Goal: Task Accomplishment & Management: Use online tool/utility

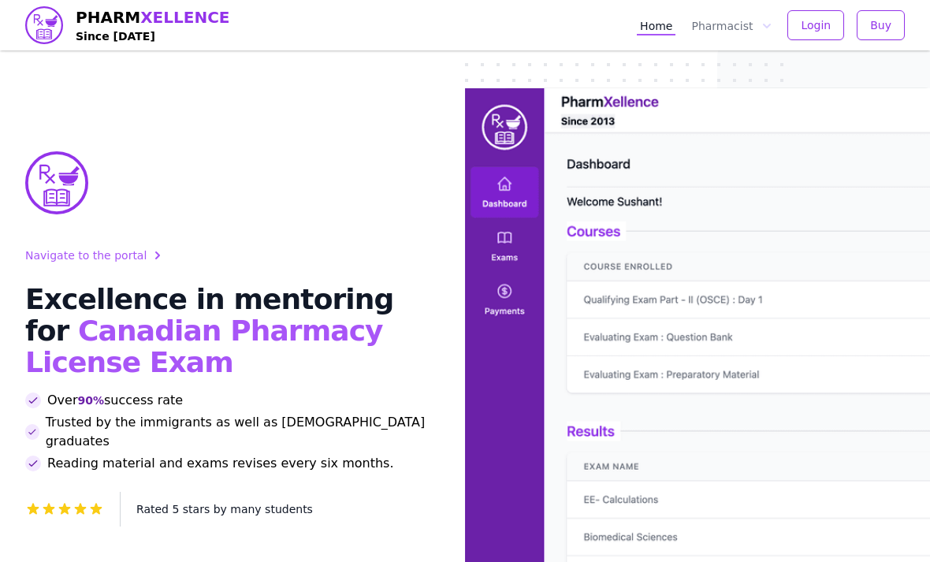
click at [824, 24] on span "Login" at bounding box center [816, 25] width 30 height 16
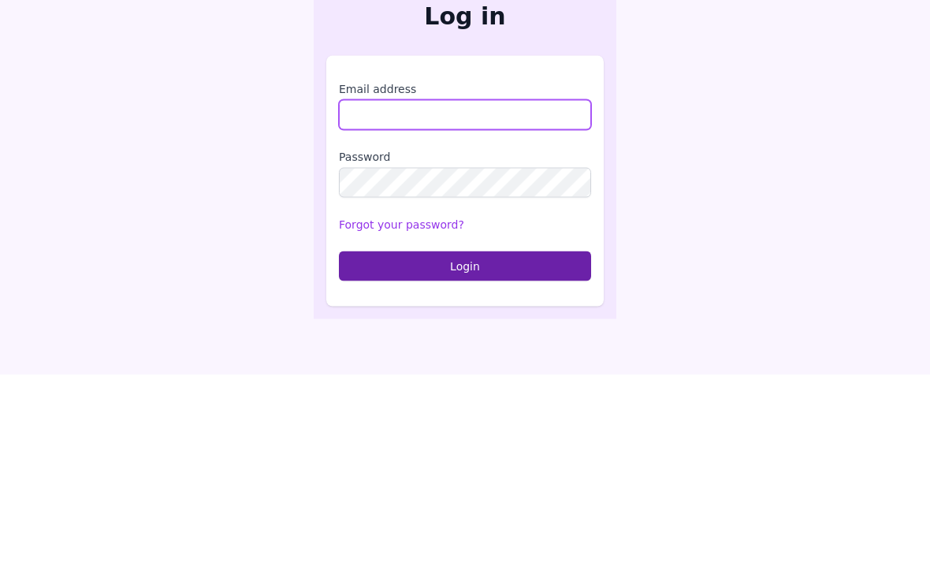
type input "**********"
click at [465, 438] on button "Login" at bounding box center [465, 453] width 252 height 30
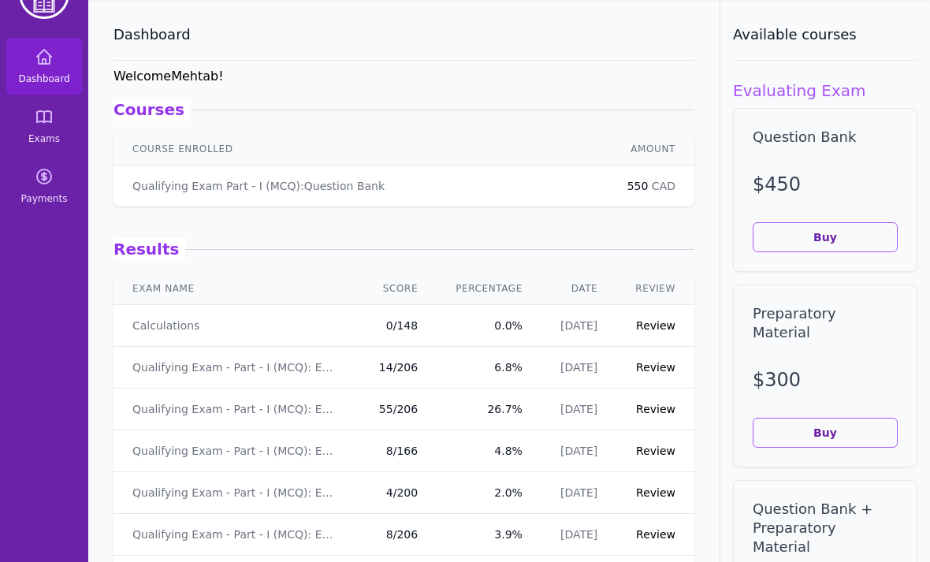
click at [49, 128] on link "Exams" at bounding box center [44, 126] width 76 height 57
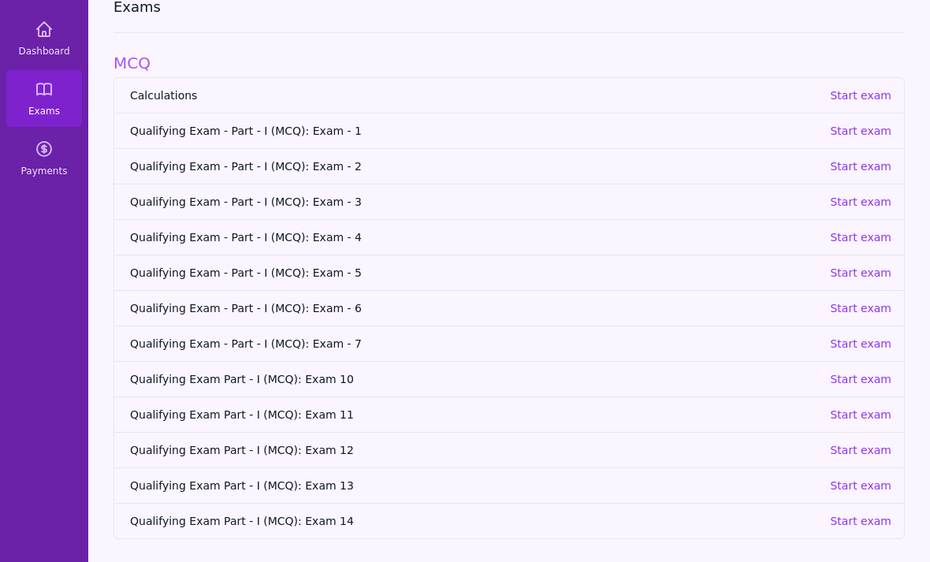
scroll to position [101, 0]
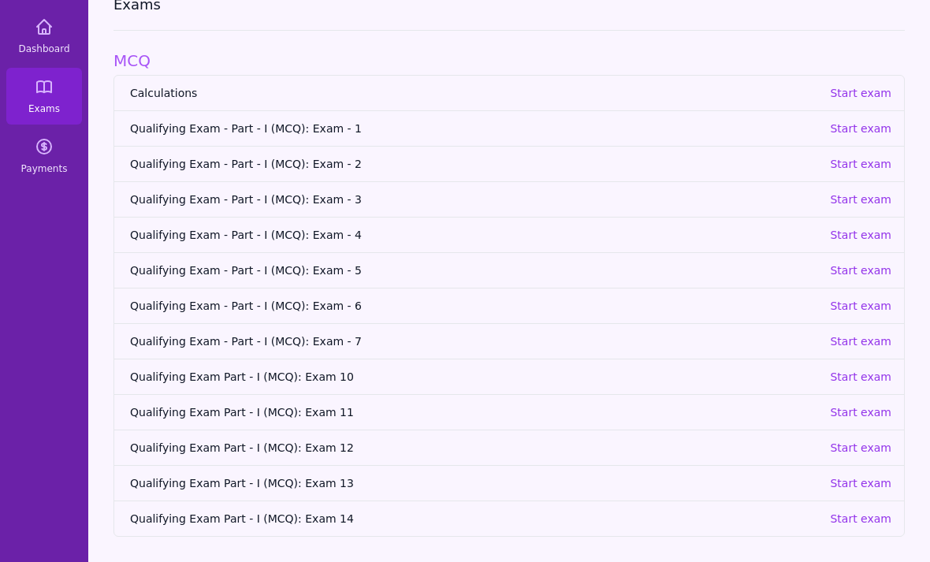
click at [213, 369] on span "Qualifying Exam Part - I (MCQ): Exam 10" at bounding box center [473, 377] width 687 height 16
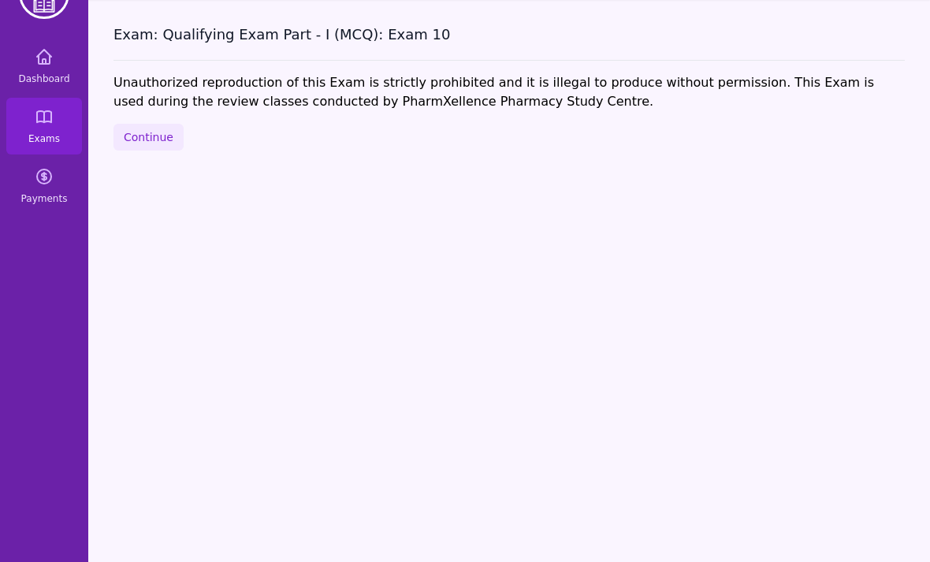
click at [135, 124] on button "Continue" at bounding box center [149, 137] width 70 height 27
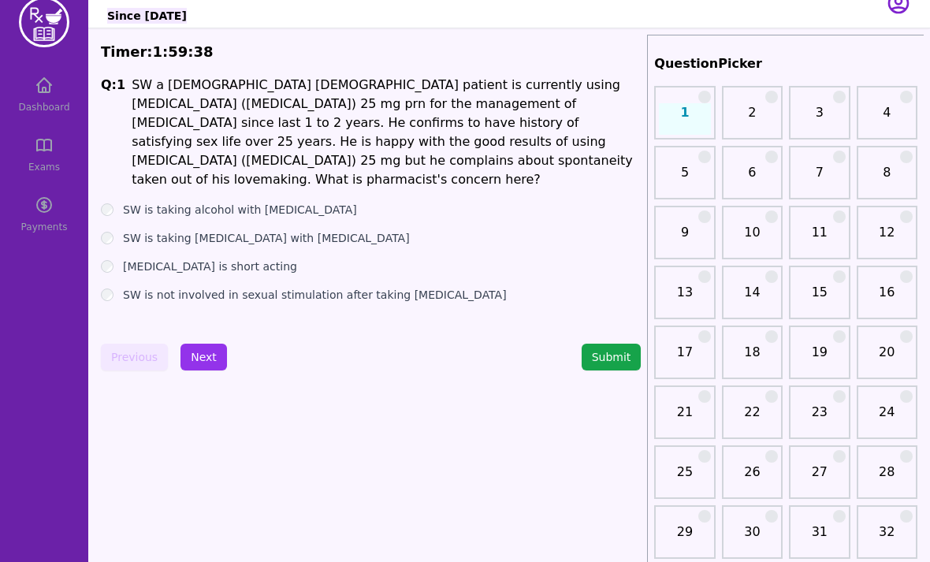
scroll to position [22, 0]
click at [124, 259] on label "[MEDICAL_DATA] is short acting" at bounding box center [210, 267] width 174 height 16
click at [191, 363] on button "Next" at bounding box center [204, 357] width 47 height 27
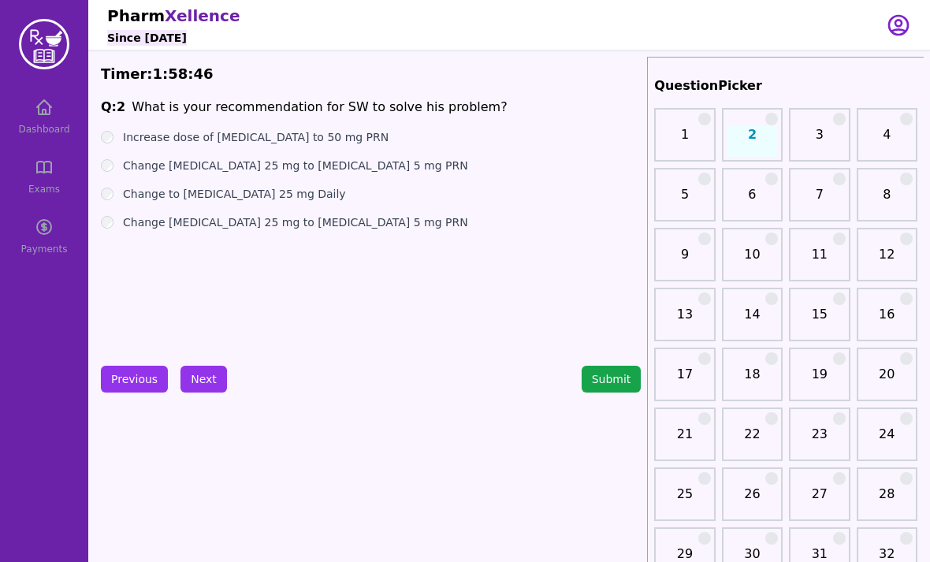
click at [304, 130] on label "Increase dose of [MEDICAL_DATA] to 50 mg PRN" at bounding box center [256, 137] width 266 height 16
click at [341, 171] on label "Change [MEDICAL_DATA] 25 mg to [MEDICAL_DATA] 5 mg PRN" at bounding box center [295, 166] width 345 height 16
click at [347, 176] on ul "Increase dose of [MEDICAL_DATA] to 50 mg PRN Change [MEDICAL_DATA] 25 mg to [ME…" at bounding box center [371, 179] width 540 height 101
click at [341, 172] on label "Change [MEDICAL_DATA] 25 mg to [MEDICAL_DATA] 5 mg PRN" at bounding box center [295, 166] width 345 height 16
click at [343, 173] on ul "Increase dose of [MEDICAL_DATA] to 50 mg PRN Change [MEDICAL_DATA] 25 mg to [ME…" at bounding box center [371, 179] width 540 height 101
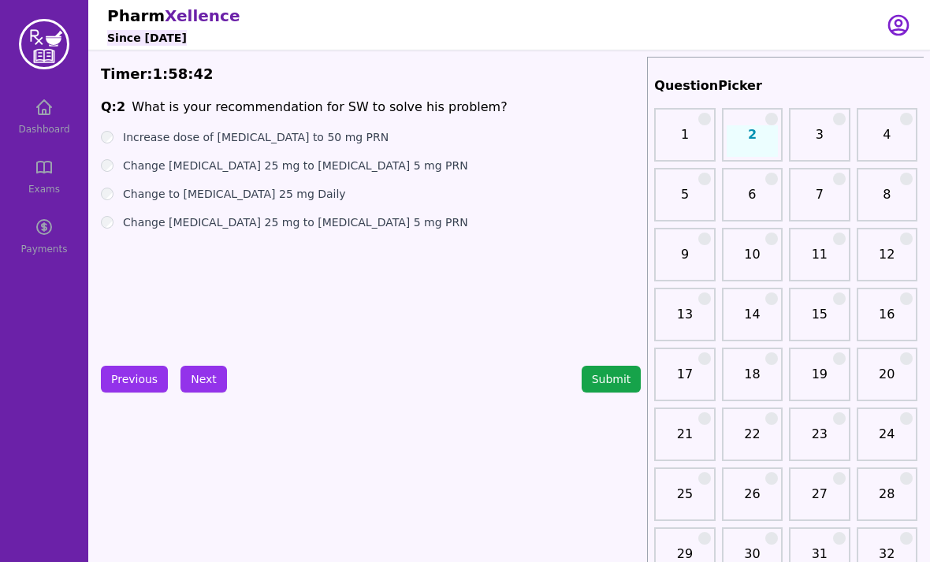
click at [334, 222] on label "Change [MEDICAL_DATA] 25 mg to [MEDICAL_DATA] 5 mg PRN" at bounding box center [295, 222] width 345 height 16
click at [334, 167] on label "Change [MEDICAL_DATA] 25 mg to [MEDICAL_DATA] 5 mg PRN" at bounding box center [295, 166] width 345 height 16
click at [129, 386] on button "Previous" at bounding box center [134, 379] width 67 height 27
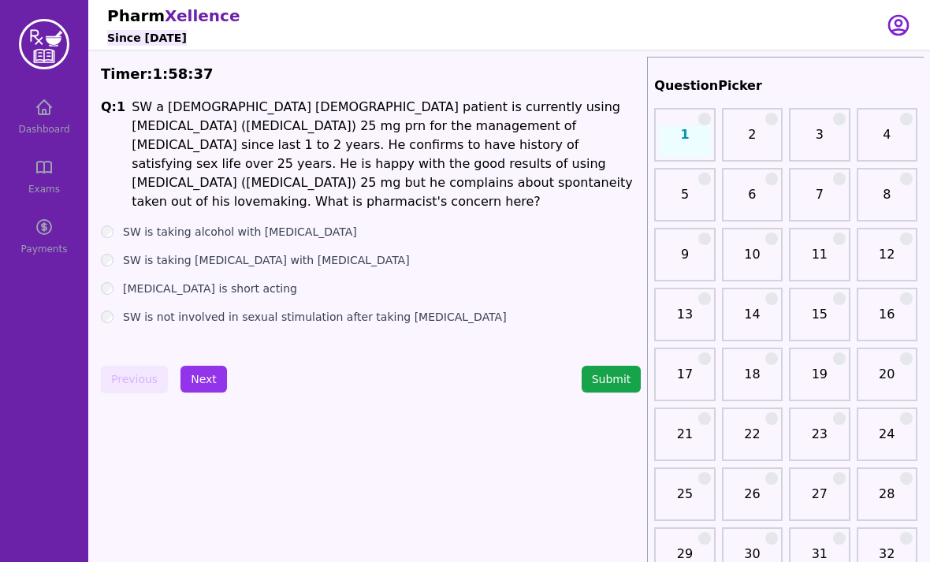
click at [186, 392] on button "Next" at bounding box center [204, 379] width 47 height 27
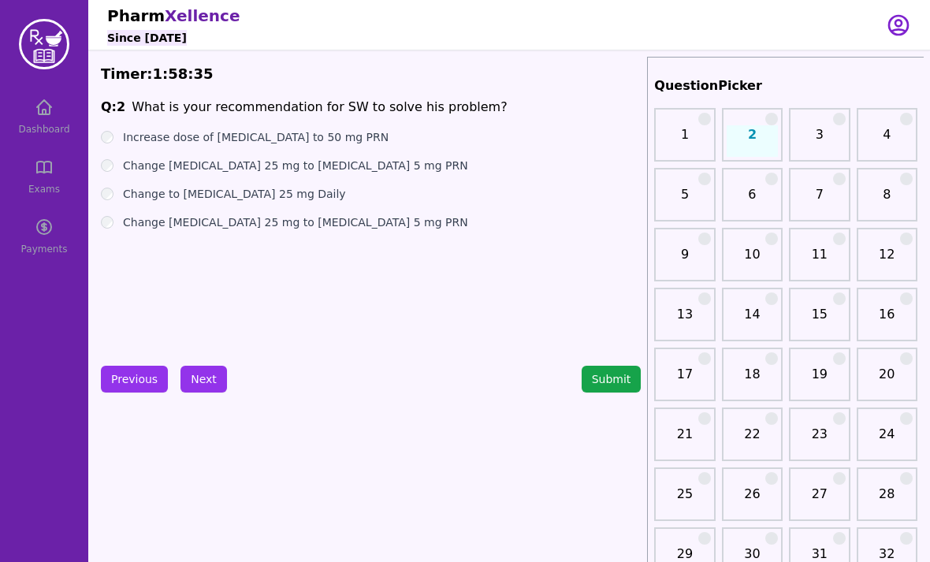
click at [196, 377] on button "Next" at bounding box center [204, 379] width 47 height 27
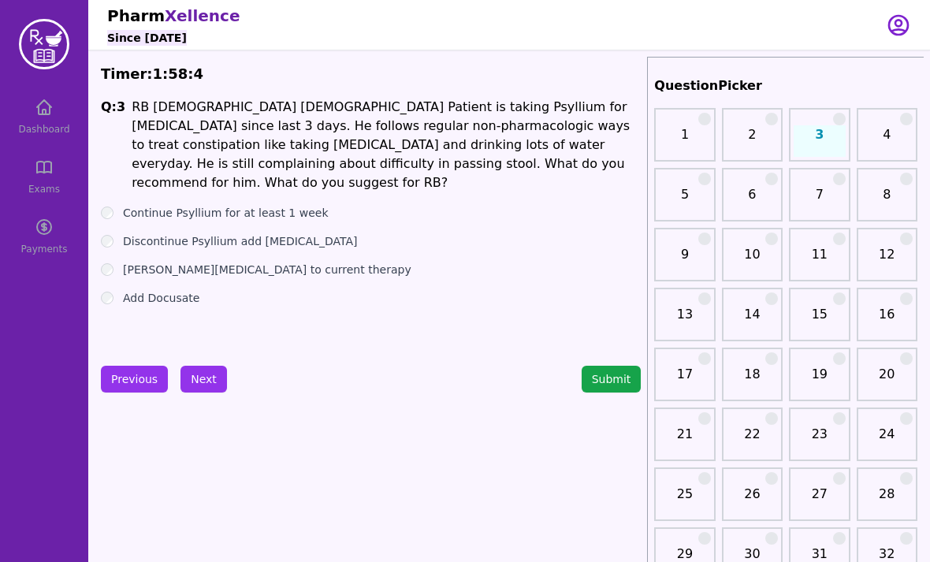
click at [103, 232] on ul "Continue Psyllium for at least 1 week Discontinue Psyllium add [MEDICAL_DATA] A…" at bounding box center [371, 255] width 540 height 101
click at [117, 262] on div "[PERSON_NAME][MEDICAL_DATA] to current therapy" at bounding box center [371, 270] width 540 height 16
click at [124, 205] on label "Continue Psyllium for at least 1 week" at bounding box center [225, 213] width 205 height 16
click at [251, 233] on label "Discontinue Psyllium add [MEDICAL_DATA]" at bounding box center [240, 241] width 234 height 16
click at [207, 379] on button "Next" at bounding box center [204, 379] width 47 height 27
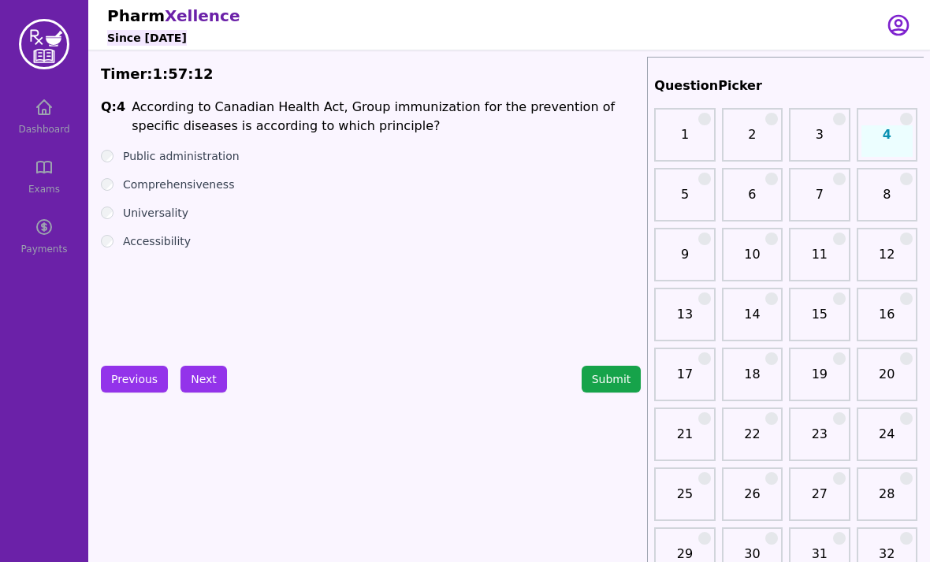
click at [225, 158] on label "Public administration" at bounding box center [181, 156] width 117 height 16
click at [224, 187] on label "Comprehensiveness" at bounding box center [178, 185] width 111 height 16
click at [187, 245] on label "Accessibility" at bounding box center [157, 241] width 68 height 16
click at [204, 378] on button "Next" at bounding box center [204, 379] width 47 height 27
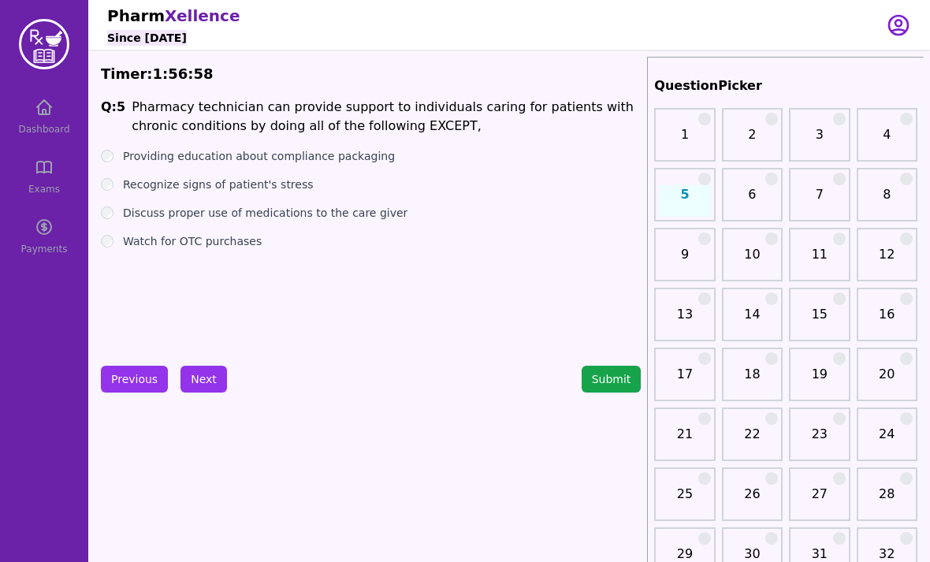
click at [147, 376] on button "Previous" at bounding box center [134, 379] width 67 height 27
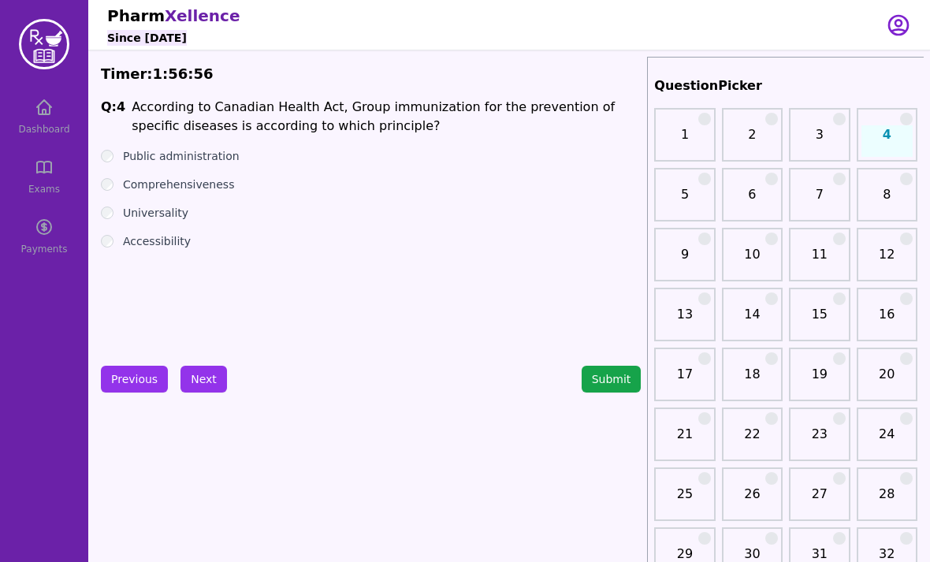
click at [199, 377] on button "Next" at bounding box center [204, 379] width 47 height 27
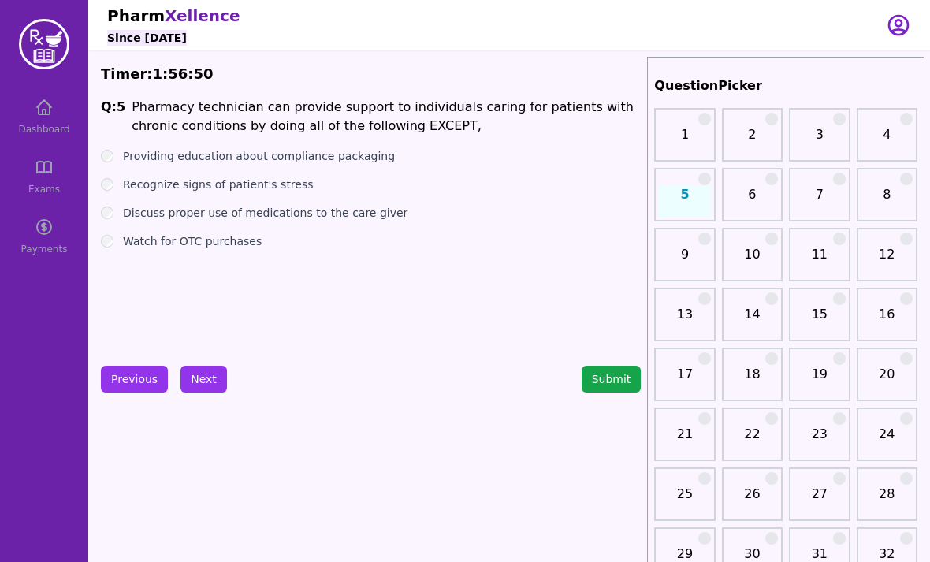
click at [309, 162] on label "Providing education about compliance packaging" at bounding box center [259, 156] width 272 height 16
click at [283, 187] on label "Recognize signs of patient's stress" at bounding box center [218, 185] width 191 height 16
click at [202, 383] on button "Next" at bounding box center [204, 379] width 47 height 27
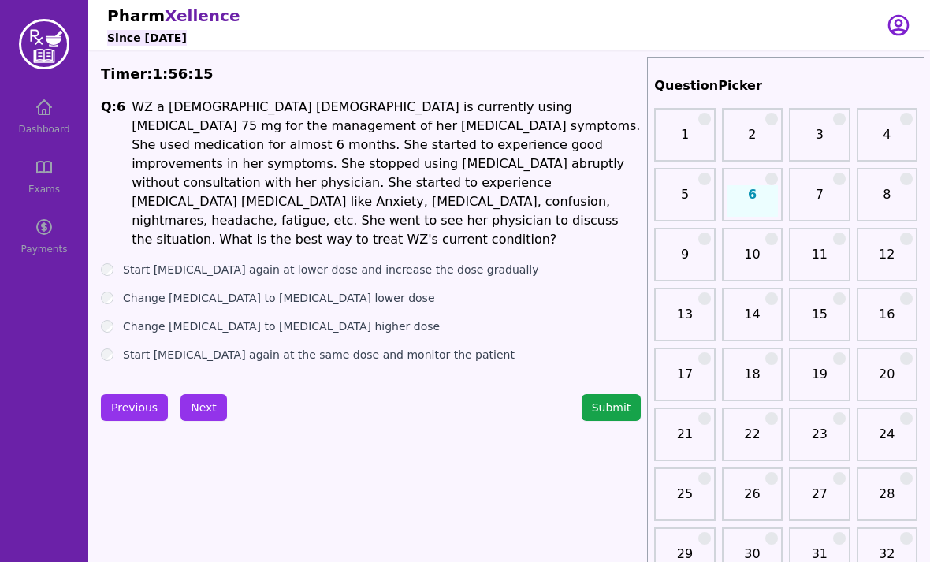
click at [382, 262] on label "Start [MEDICAL_DATA] again at lower dose and increase the dose gradually" at bounding box center [331, 270] width 416 height 16
click at [322, 290] on label "Change [MEDICAL_DATA] to [MEDICAL_DATA] lower dose" at bounding box center [279, 298] width 312 height 16
click at [330, 318] on label "Change [MEDICAL_DATA] to [MEDICAL_DATA] higher dose" at bounding box center [281, 326] width 317 height 16
click at [347, 347] on label "Start [MEDICAL_DATA] again at the same dose and monitor the patient" at bounding box center [319, 355] width 392 height 16
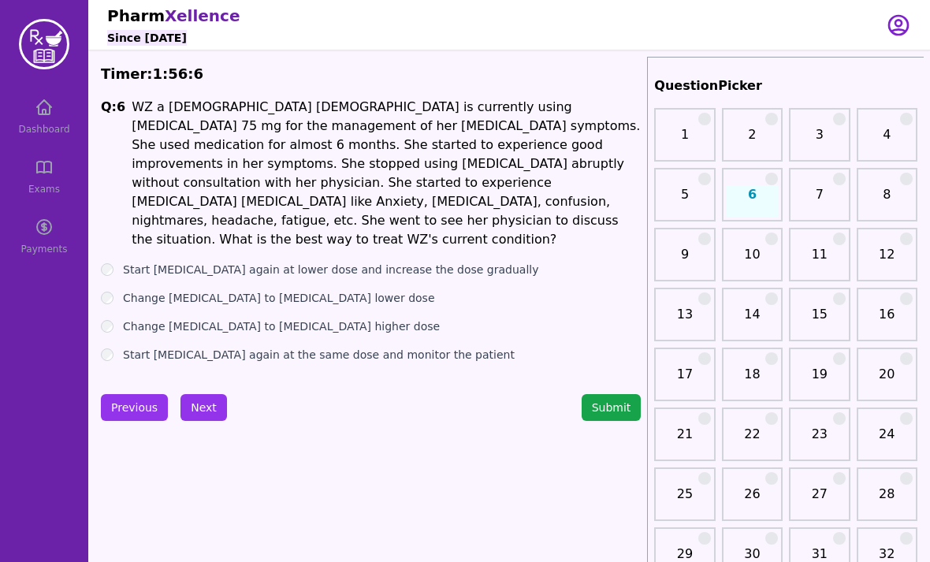
click at [349, 347] on label "Start [MEDICAL_DATA] again at the same dose and monitor the patient" at bounding box center [319, 355] width 392 height 16
click at [348, 347] on label "Start [MEDICAL_DATA] again at the same dose and monitor the patient" at bounding box center [319, 355] width 392 height 16
click at [350, 347] on label "Start [MEDICAL_DATA] again at the same dose and monitor the patient" at bounding box center [319, 355] width 392 height 16
click at [322, 318] on label "Change [MEDICAL_DATA] to [MEDICAL_DATA] higher dose" at bounding box center [281, 326] width 317 height 16
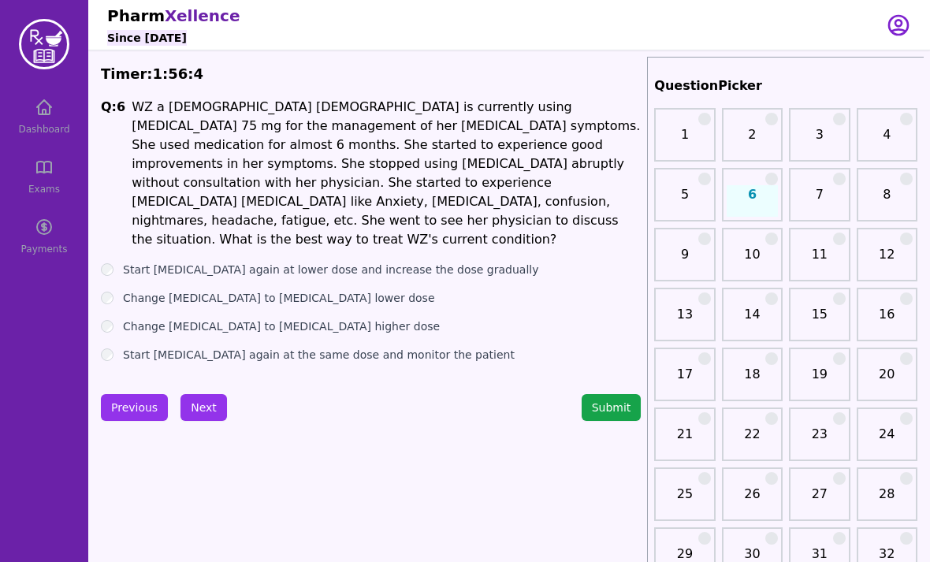
click at [322, 318] on label "Change [MEDICAL_DATA] to [MEDICAL_DATA] higher dose" at bounding box center [281, 326] width 317 height 16
click at [328, 318] on label "Change [MEDICAL_DATA] to [MEDICAL_DATA] higher dose" at bounding box center [281, 326] width 317 height 16
click at [327, 318] on label "Change [MEDICAL_DATA] to [MEDICAL_DATA] higher dose" at bounding box center [281, 326] width 317 height 16
click at [340, 347] on label "Start [MEDICAL_DATA] again at the same dose and monitor the patient" at bounding box center [319, 355] width 392 height 16
click at [336, 262] on label "Start [MEDICAL_DATA] again at lower dose and increase the dose gradually" at bounding box center [331, 270] width 416 height 16
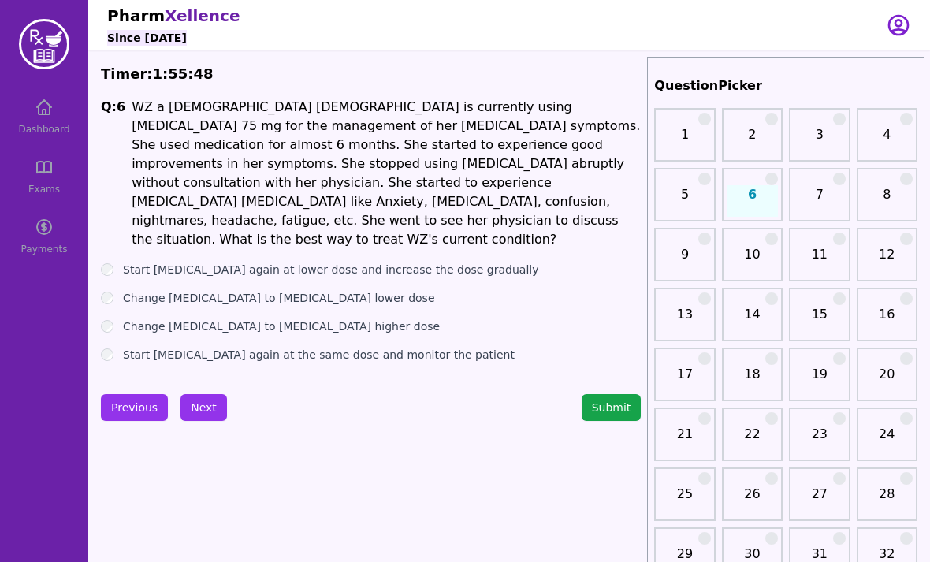
click at [203, 394] on button "Next" at bounding box center [204, 407] width 47 height 27
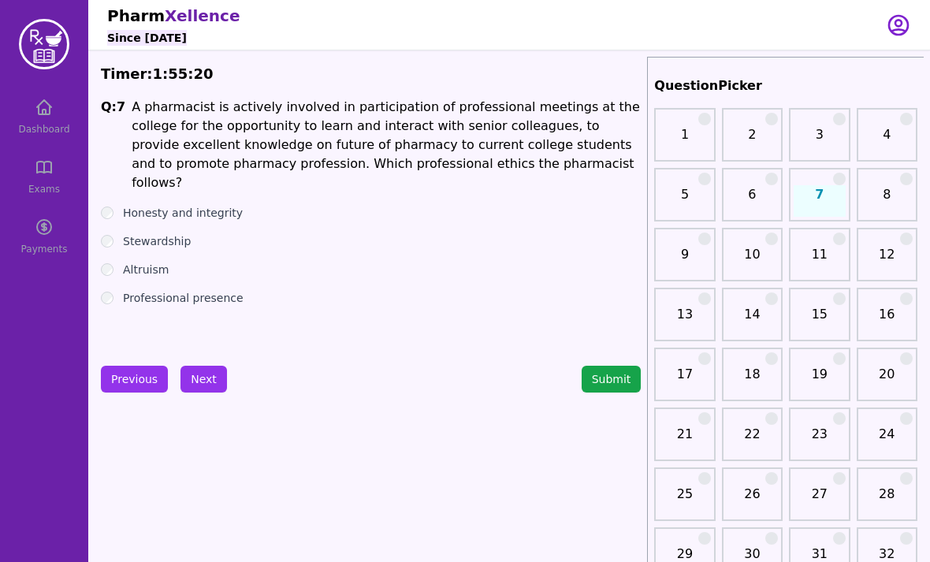
click at [225, 290] on label "Professional presence" at bounding box center [183, 298] width 121 height 16
click at [165, 262] on label "Altruism" at bounding box center [146, 270] width 46 height 16
click at [173, 233] on label "Stewardship" at bounding box center [157, 241] width 68 height 16
click at [211, 290] on label "Professional presence" at bounding box center [183, 298] width 121 height 16
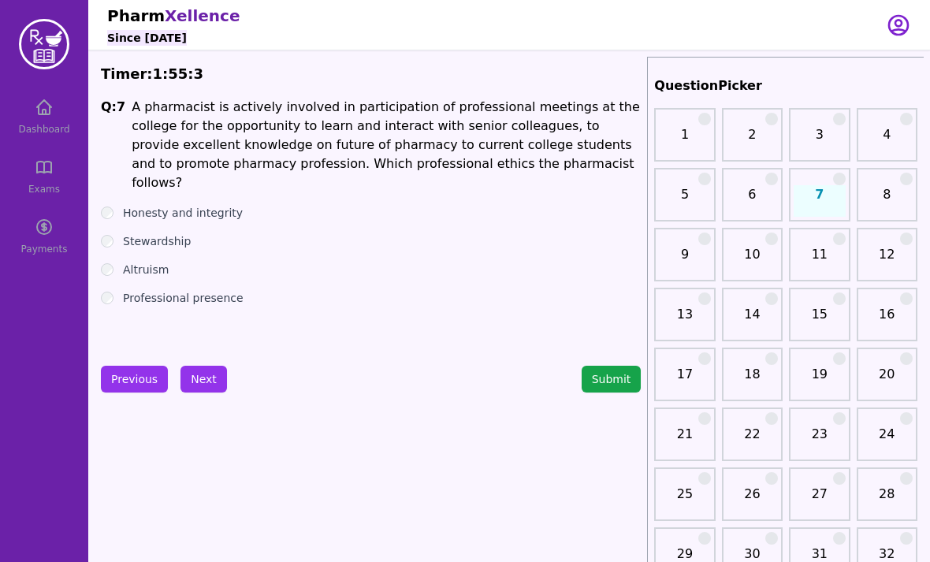
click at [196, 378] on button "Next" at bounding box center [204, 379] width 47 height 27
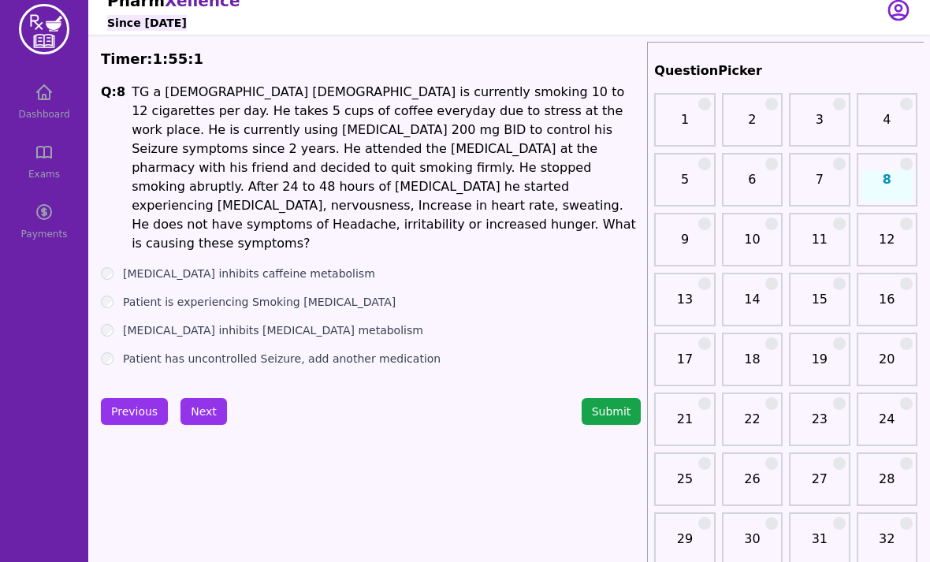
scroll to position [16, 0]
click at [325, 293] on label "Patient is experiencing Smoking [MEDICAL_DATA]" at bounding box center [259, 301] width 273 height 16
click at [200, 397] on button "Next" at bounding box center [204, 410] width 47 height 27
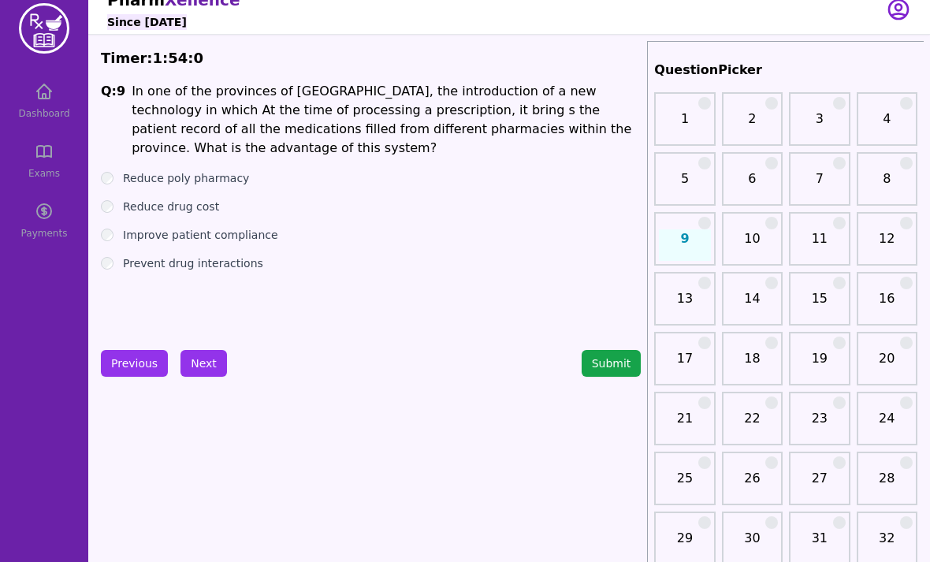
click at [207, 263] on div "Q: 9 In one of the provinces of [GEOGRAPHIC_DATA], the introduction of a new te…" at bounding box center [371, 200] width 540 height 237
click at [207, 262] on div "Q: 9 In one of the provinces of [GEOGRAPHIC_DATA], the introduction of a new te…" at bounding box center [371, 200] width 540 height 237
click at [211, 255] on label "Prevent drug interactions" at bounding box center [193, 263] width 140 height 16
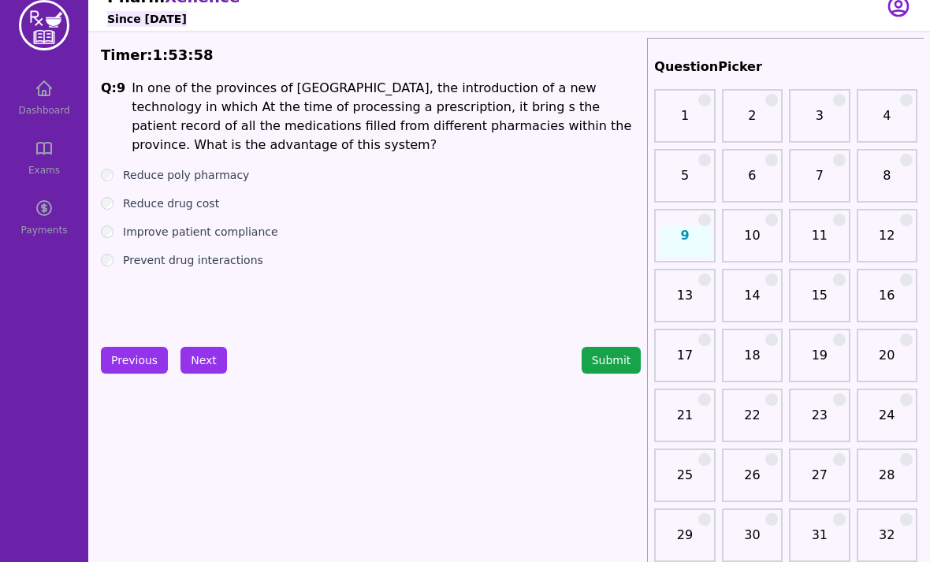
scroll to position [19, 0]
click at [201, 373] on button "Next" at bounding box center [204, 360] width 47 height 27
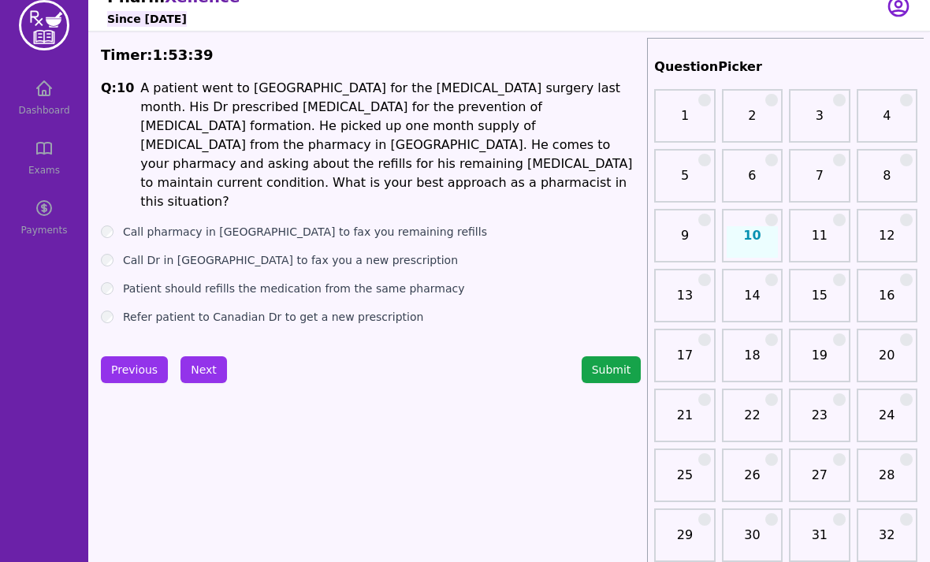
click at [326, 224] on label "Call pharmacy in [GEOGRAPHIC_DATA] to fax you remaining refills" at bounding box center [305, 232] width 364 height 16
click at [293, 252] on label "Call Dr in [GEOGRAPHIC_DATA] to fax you a new prescription" at bounding box center [290, 260] width 335 height 16
click at [285, 281] on label "Patient should refills the medication from the same pharmacy" at bounding box center [294, 289] width 342 height 16
click at [261, 309] on label "Refer patient to Canadian Dr to get a new prescription" at bounding box center [273, 317] width 300 height 16
click at [202, 359] on button "Next" at bounding box center [204, 369] width 47 height 27
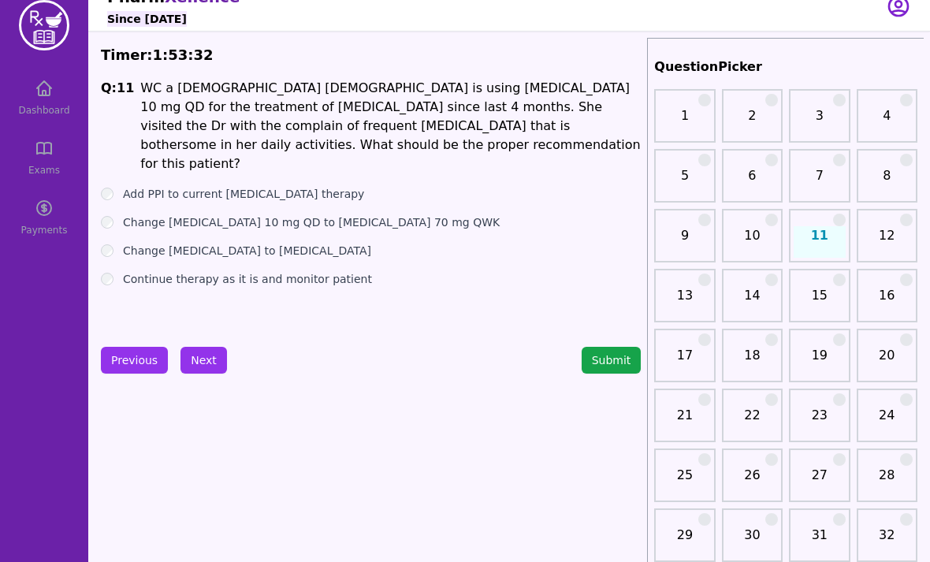
click at [655, 499] on div "25" at bounding box center [684, 476] width 61 height 54
click at [654, 498] on div "25" at bounding box center [684, 476] width 61 height 54
click at [666, 527] on link "29" at bounding box center [684, 542] width 51 height 32
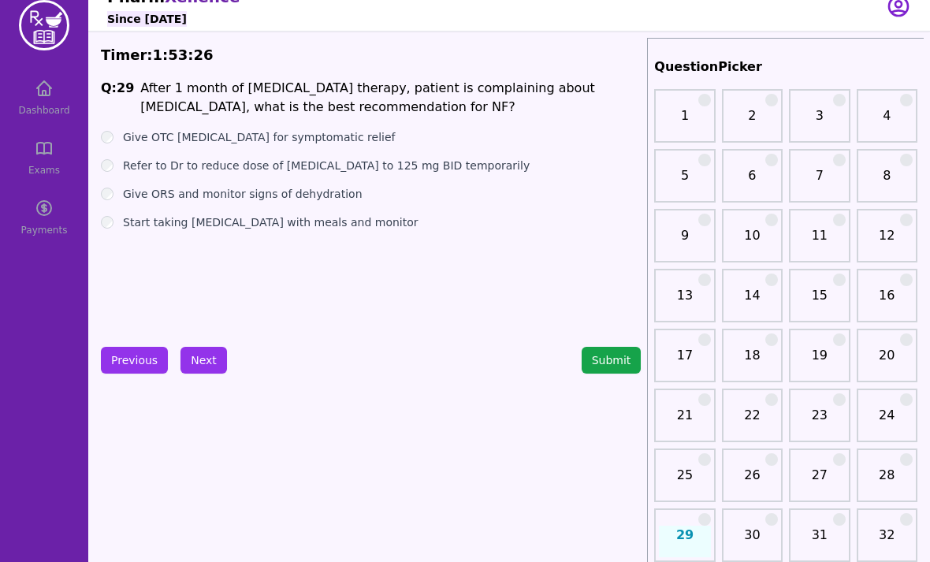
click at [289, 140] on label "Give OTC [MEDICAL_DATA] for symptomatic relief" at bounding box center [259, 137] width 272 height 16
click at [277, 169] on label "Refer to Dr to reduce dose of [MEDICAL_DATA] to 125 mg BID temporarily" at bounding box center [326, 166] width 407 height 16
click at [237, 225] on label "Start taking [MEDICAL_DATA] with meals and monitor" at bounding box center [271, 222] width 296 height 16
click at [198, 358] on button "Next" at bounding box center [204, 360] width 47 height 27
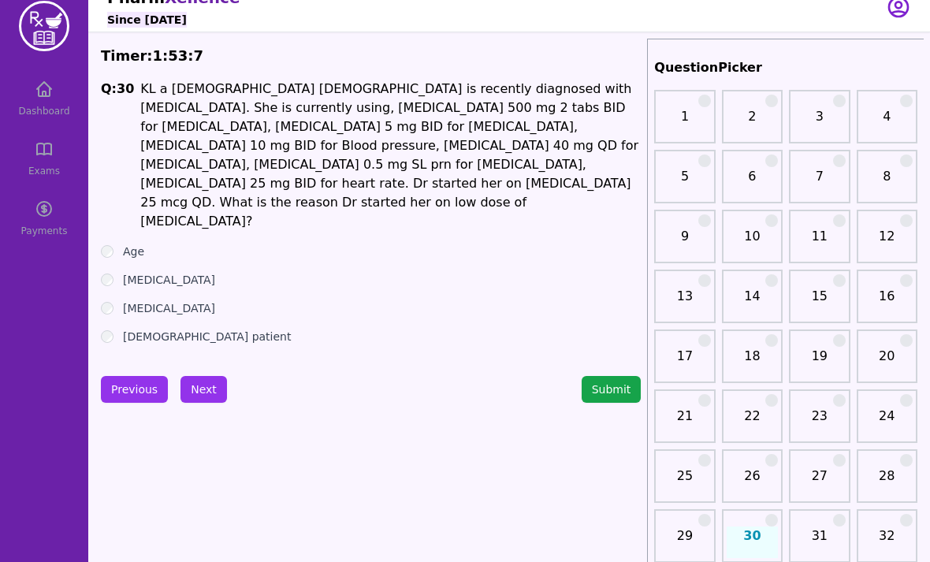
click at [835, 232] on link "11" at bounding box center [819, 244] width 51 height 32
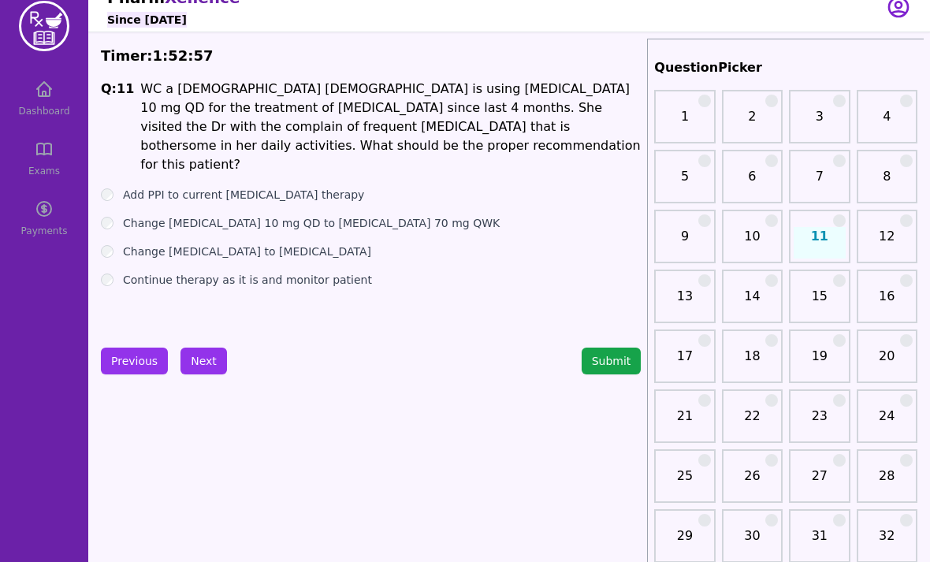
click at [302, 187] on label "Add PPI to current [MEDICAL_DATA] therapy" at bounding box center [243, 195] width 241 height 16
click at [313, 215] on label "Change [MEDICAL_DATA] 10 mg QD to [MEDICAL_DATA] 70 mg QWK" at bounding box center [311, 223] width 377 height 16
click at [204, 364] on button "Next" at bounding box center [204, 361] width 47 height 27
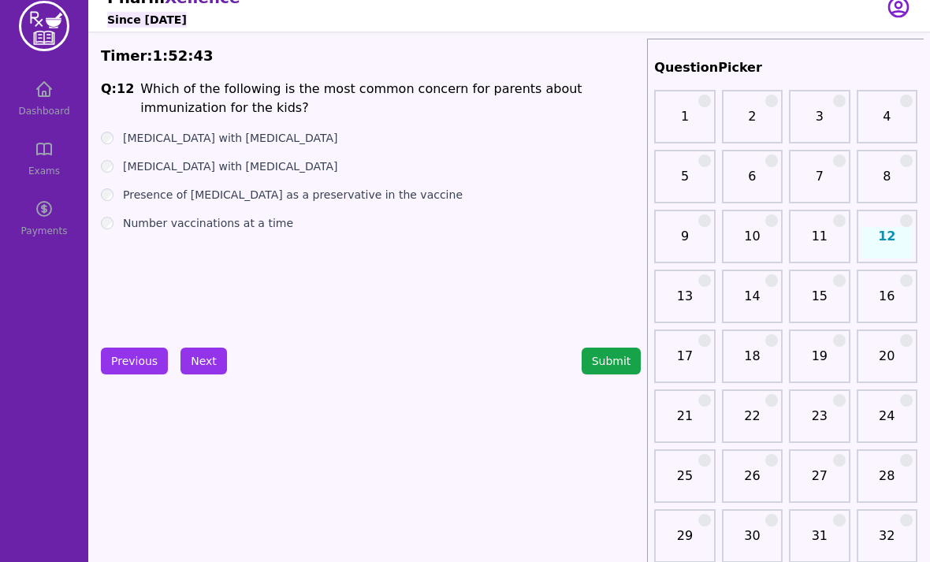
click at [229, 132] on label "[MEDICAL_DATA] with [MEDICAL_DATA]" at bounding box center [230, 138] width 215 height 16
click at [193, 349] on button "Next" at bounding box center [204, 361] width 47 height 27
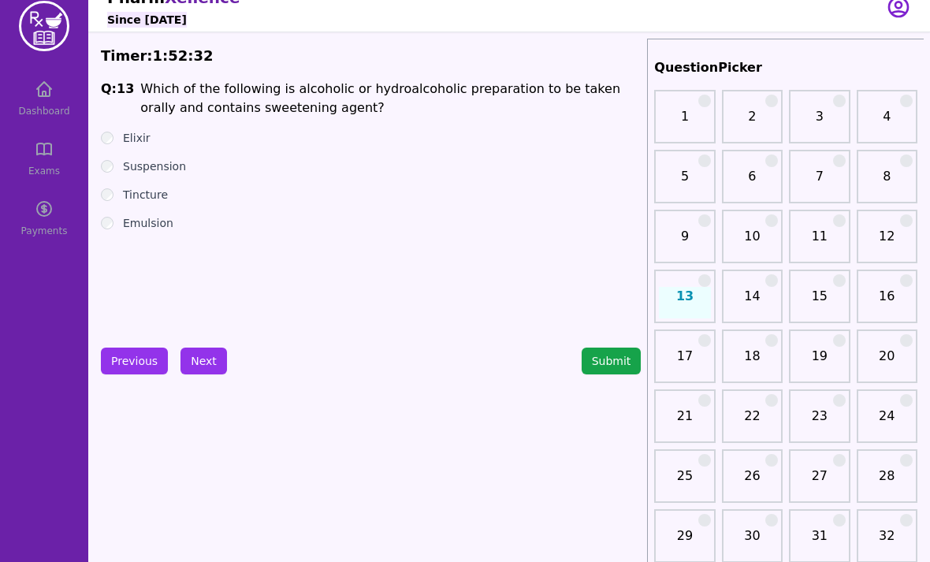
click at [155, 201] on label "Tincture" at bounding box center [145, 195] width 45 height 16
click at [208, 358] on button "Next" at bounding box center [204, 361] width 47 height 27
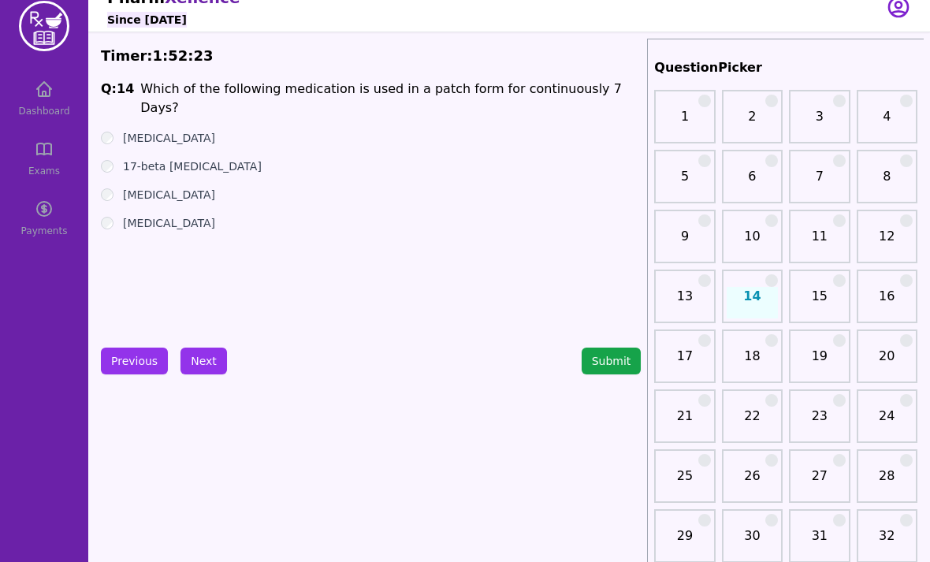
click at [190, 187] on label "[MEDICAL_DATA]" at bounding box center [169, 195] width 92 height 16
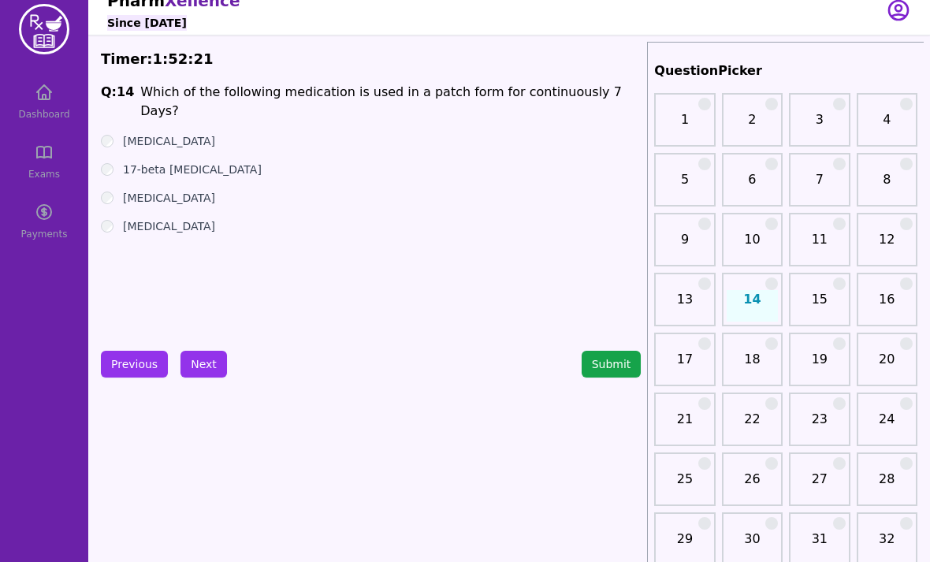
scroll to position [15, 0]
click at [201, 363] on button "Next" at bounding box center [204, 364] width 47 height 27
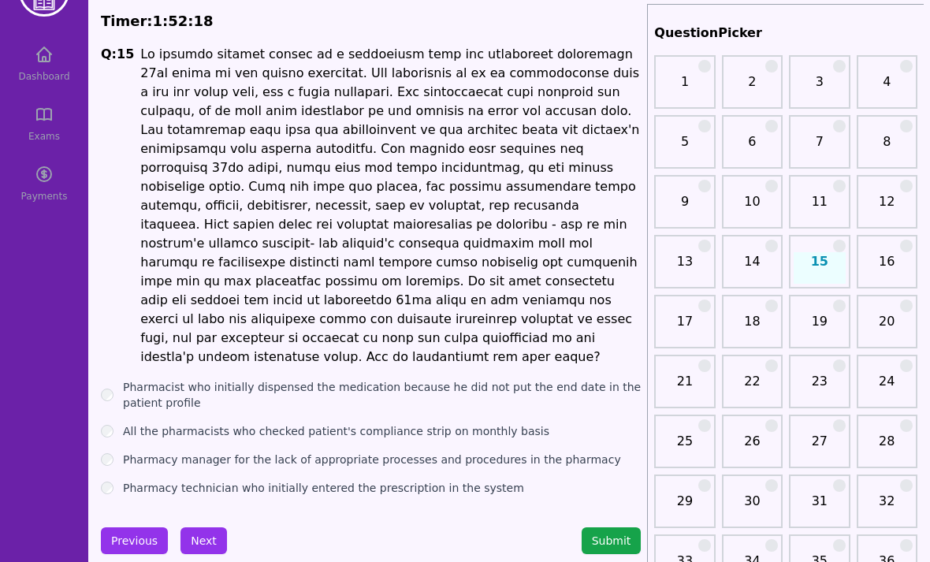
scroll to position [53, 0]
click at [513, 160] on h1 at bounding box center [390, 206] width 501 height 322
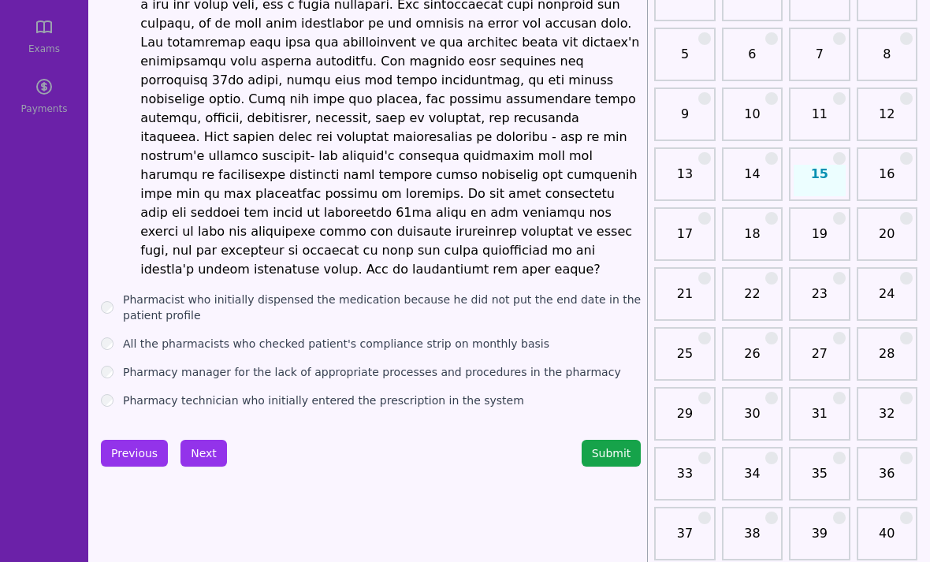
scroll to position [140, 0]
click at [339, 292] on label "Pharmacist who initially dispensed the medication because he did not put the en…" at bounding box center [382, 308] width 518 height 32
click at [334, 336] on label "All the pharmacists who checked patient's compliance strip on monthly basis" at bounding box center [336, 344] width 426 height 16
click at [207, 440] on button "Next" at bounding box center [204, 453] width 47 height 27
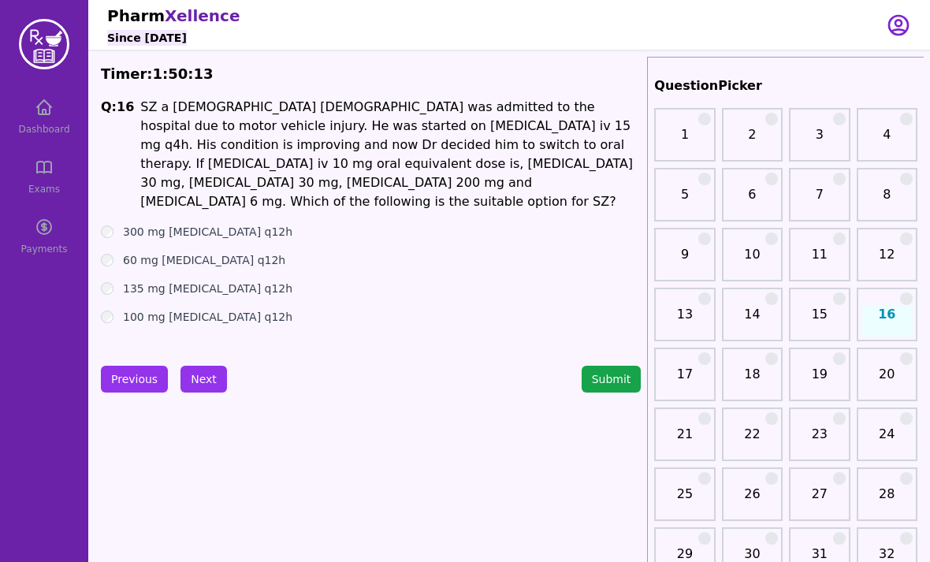
click at [271, 309] on label "100 mg [MEDICAL_DATA] q12h" at bounding box center [207, 317] width 169 height 16
click at [235, 281] on label "135 mg [MEDICAL_DATA] q12h" at bounding box center [207, 289] width 169 height 16
click at [199, 377] on button "Next" at bounding box center [204, 379] width 47 height 27
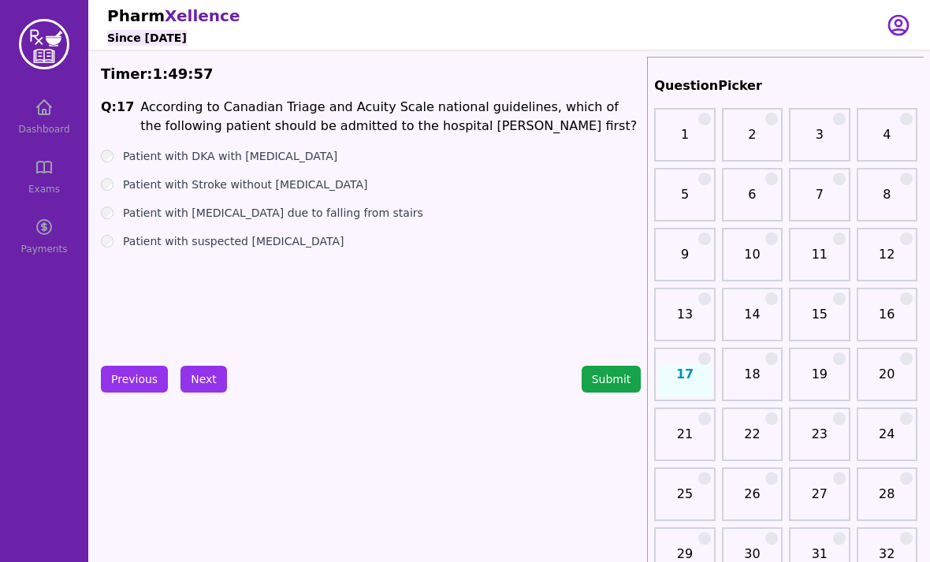
click at [311, 156] on label "Patient with DKA with [MEDICAL_DATA]" at bounding box center [230, 156] width 214 height 16
click at [339, 201] on ul "Patient with DKA with [MEDICAL_DATA] Patient with Stroke without [MEDICAL_DATA]…" at bounding box center [371, 198] width 540 height 101
click at [333, 188] on label "Patient with Stroke without [MEDICAL_DATA]" at bounding box center [245, 185] width 244 height 16
click at [314, 152] on label "Patient with DKA with [MEDICAL_DATA]" at bounding box center [230, 156] width 214 height 16
click at [191, 382] on button "Next" at bounding box center [204, 379] width 47 height 27
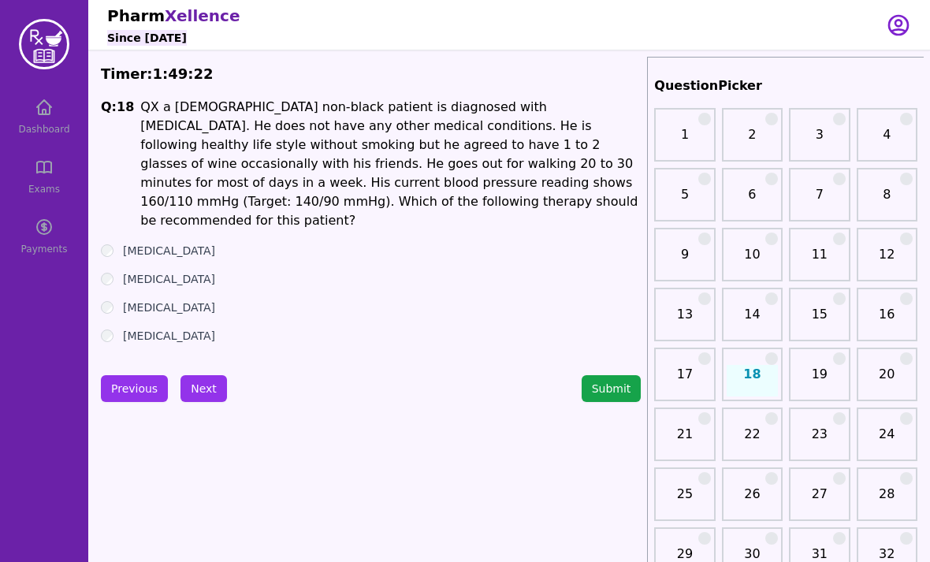
click at [155, 243] on label "[MEDICAL_DATA]" at bounding box center [169, 251] width 92 height 16
click at [156, 300] on label "[MEDICAL_DATA]" at bounding box center [169, 308] width 92 height 16
click at [200, 378] on button "Next" at bounding box center [204, 388] width 47 height 27
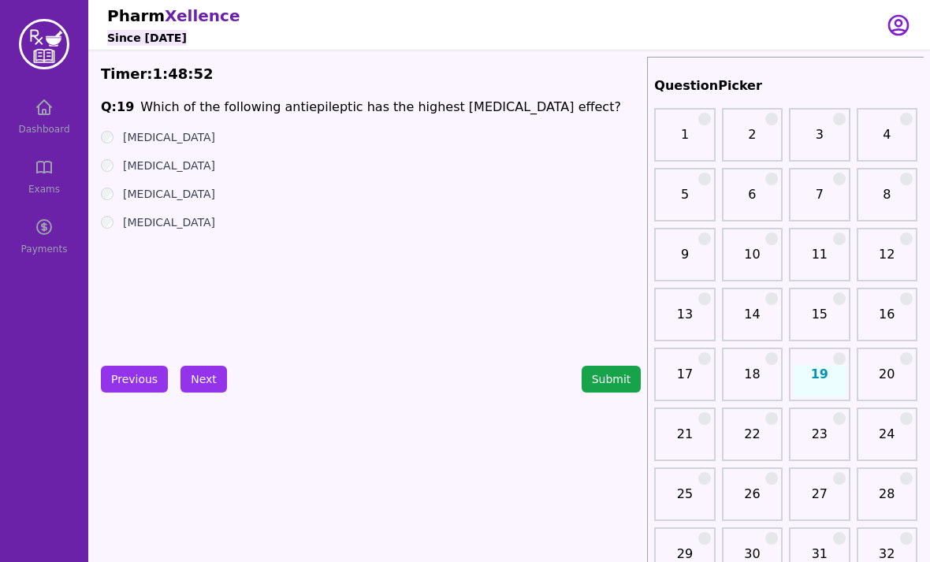
click at [158, 197] on label "[MEDICAL_DATA]" at bounding box center [169, 194] width 92 height 16
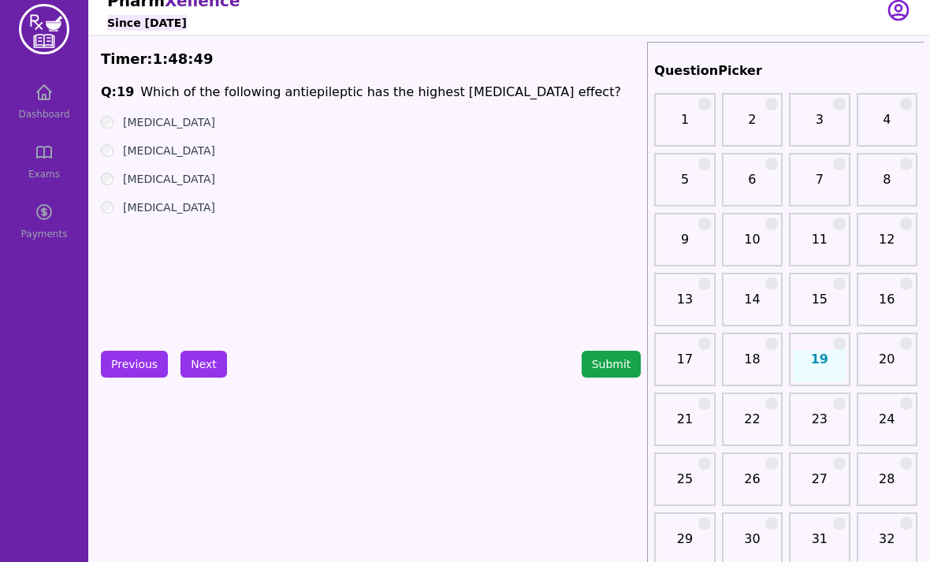
click at [199, 370] on button "Next" at bounding box center [204, 365] width 47 height 27
click at [196, 359] on button "Next" at bounding box center [204, 364] width 47 height 27
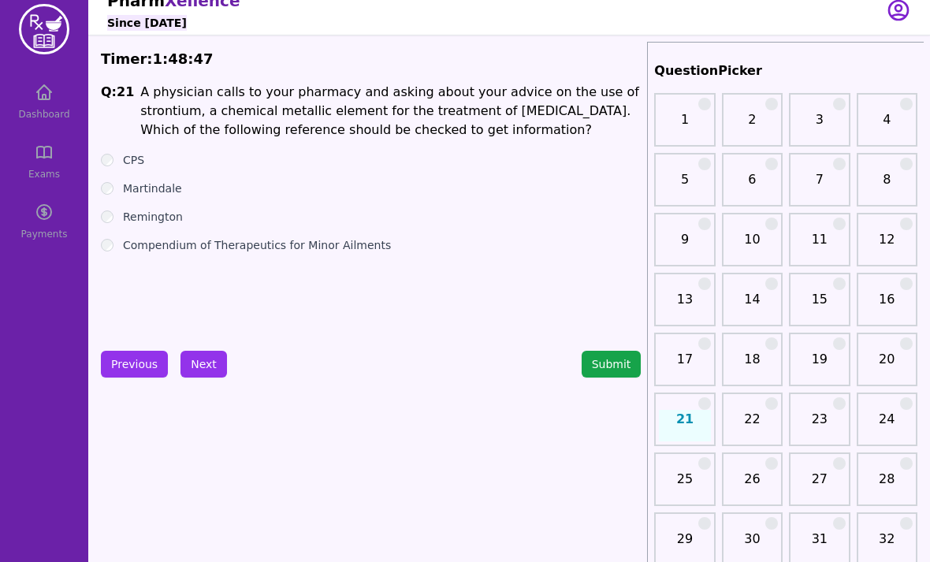
click at [122, 362] on button "Previous" at bounding box center [134, 364] width 67 height 27
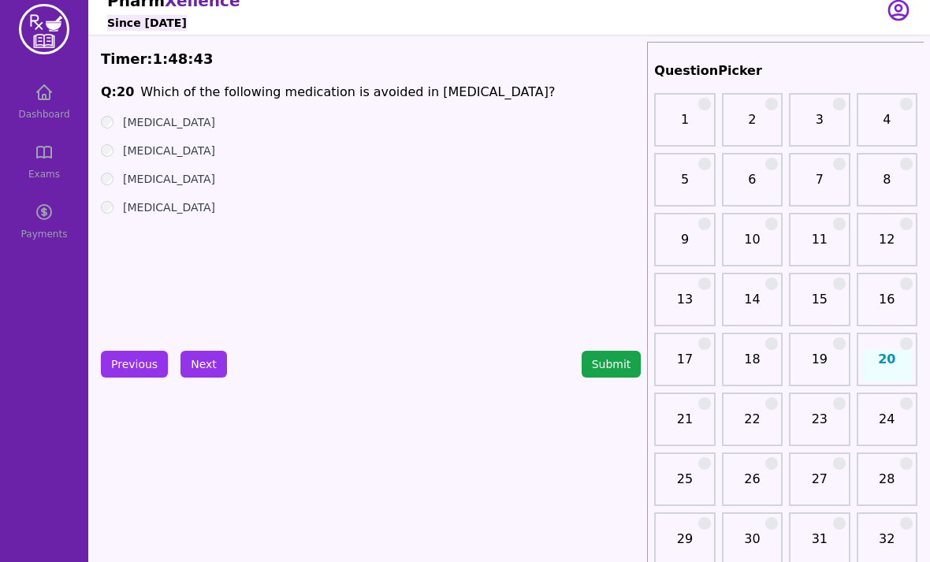
click at [166, 184] on label "[MEDICAL_DATA]" at bounding box center [169, 179] width 92 height 16
click at [156, 213] on label "[MEDICAL_DATA]" at bounding box center [169, 207] width 92 height 16
click at [622, 359] on button "Submit" at bounding box center [612, 364] width 60 height 27
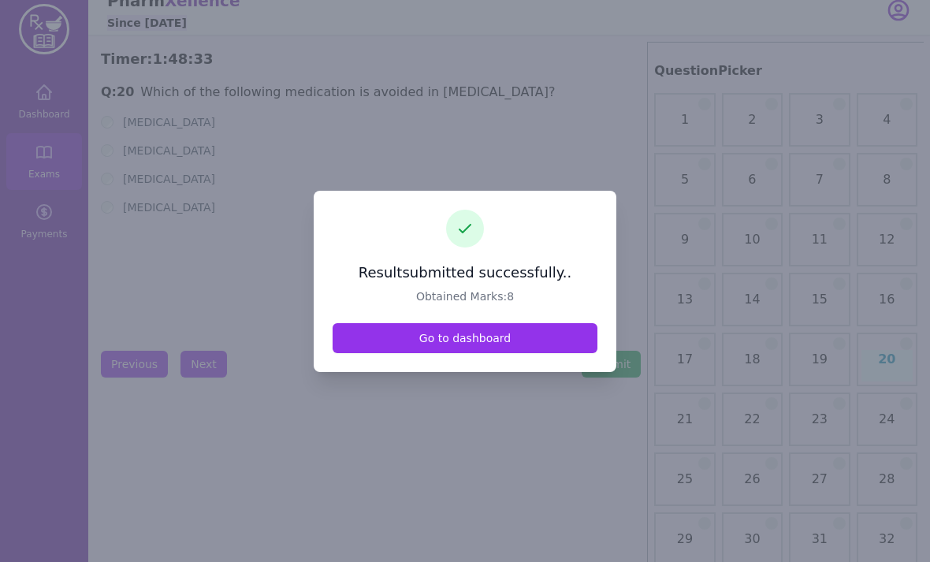
click at [514, 353] on link "Go to dashboard" at bounding box center [465, 338] width 265 height 30
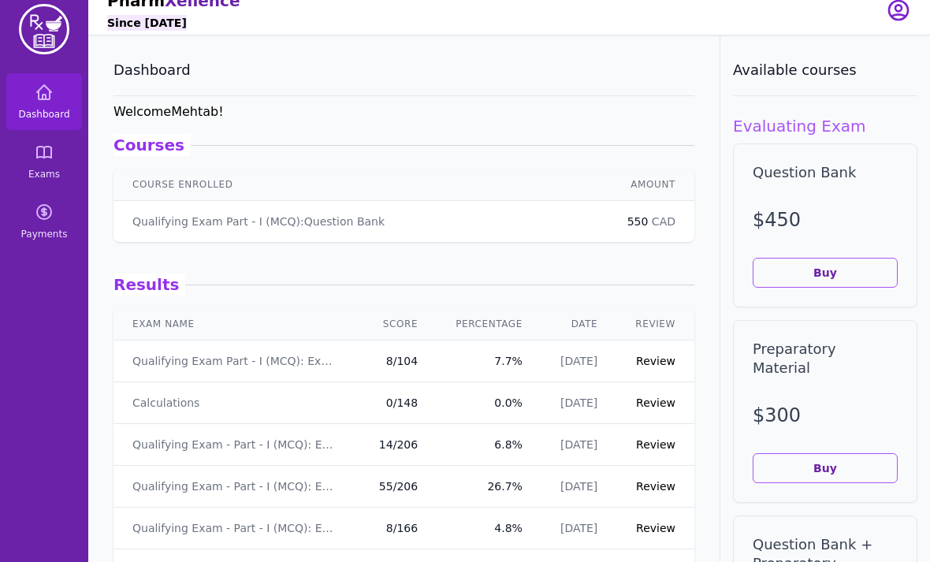
click at [667, 361] on link "Review" at bounding box center [655, 361] width 39 height 13
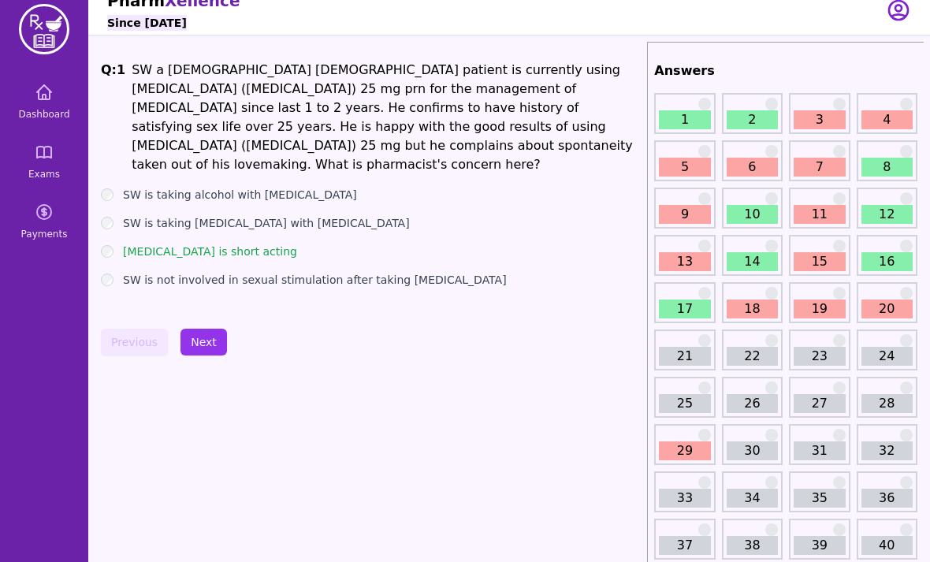
click at [190, 344] on button "Next" at bounding box center [204, 342] width 47 height 27
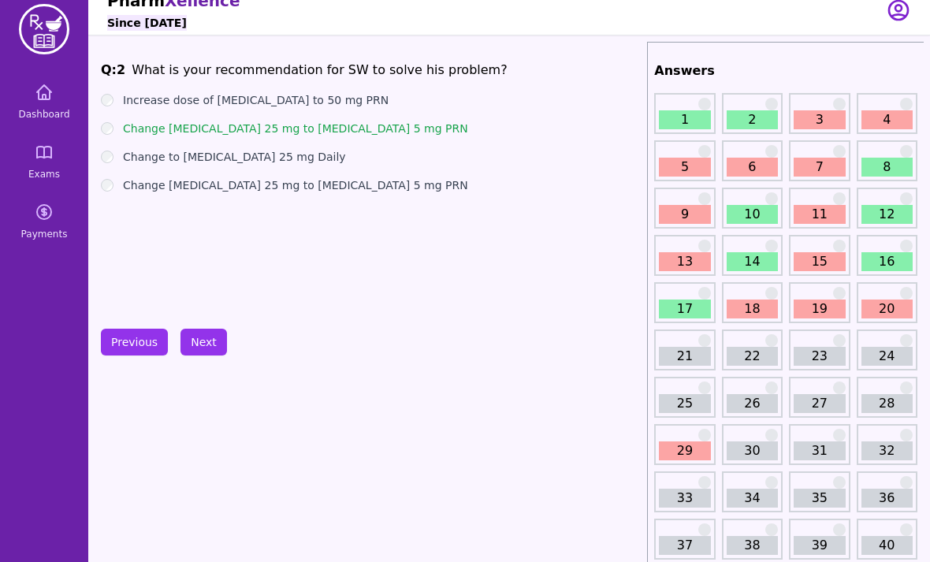
click at [897, 305] on link "20" at bounding box center [887, 309] width 51 height 19
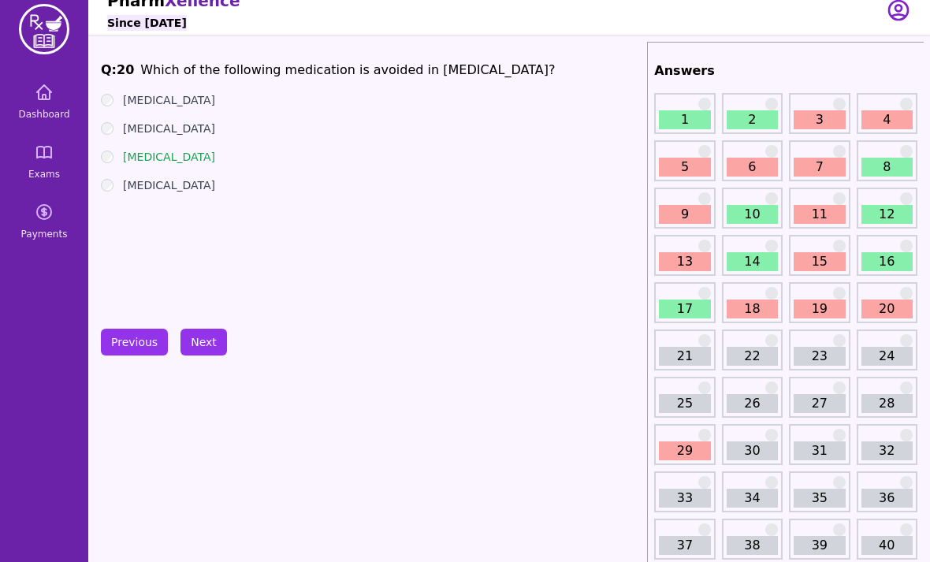
click at [815, 313] on link "19" at bounding box center [819, 309] width 51 height 19
click at [764, 318] on link "18" at bounding box center [752, 309] width 51 height 19
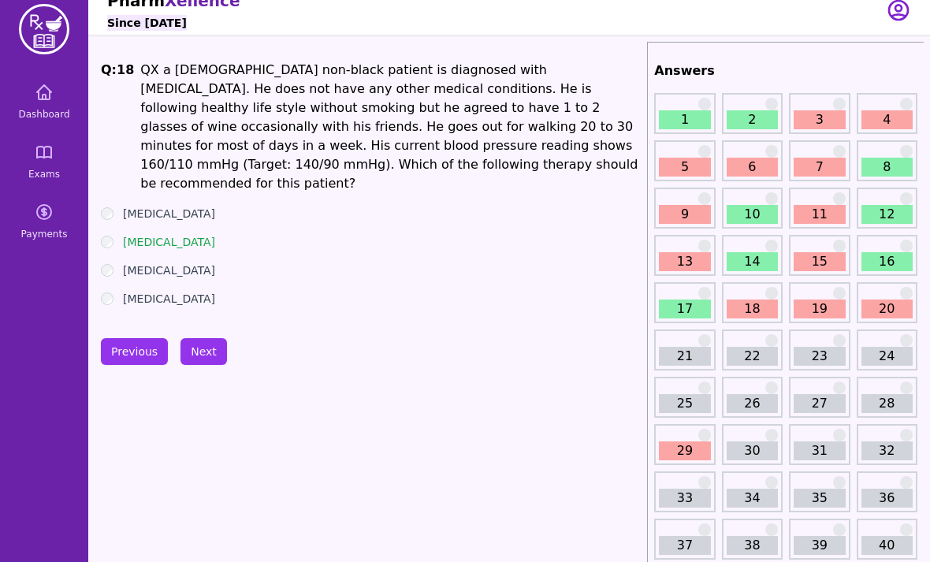
click at [812, 266] on link "15" at bounding box center [819, 261] width 51 height 19
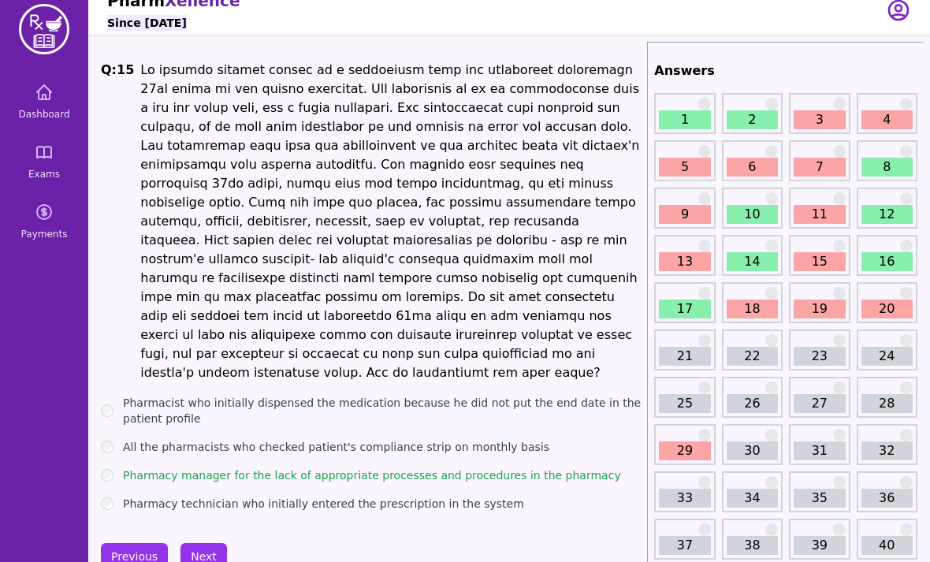
click at [685, 260] on link "13" at bounding box center [684, 261] width 51 height 19
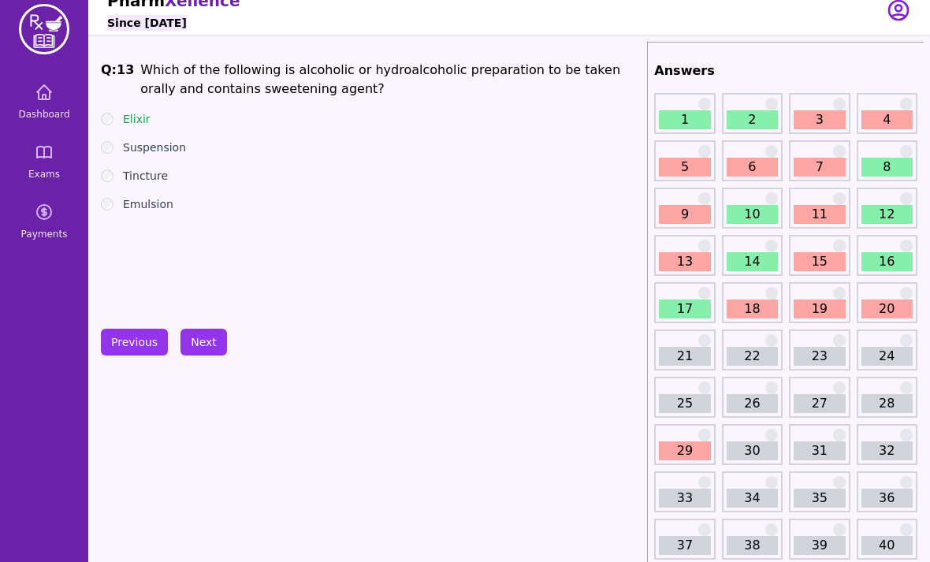
click at [814, 218] on link "11" at bounding box center [819, 214] width 51 height 19
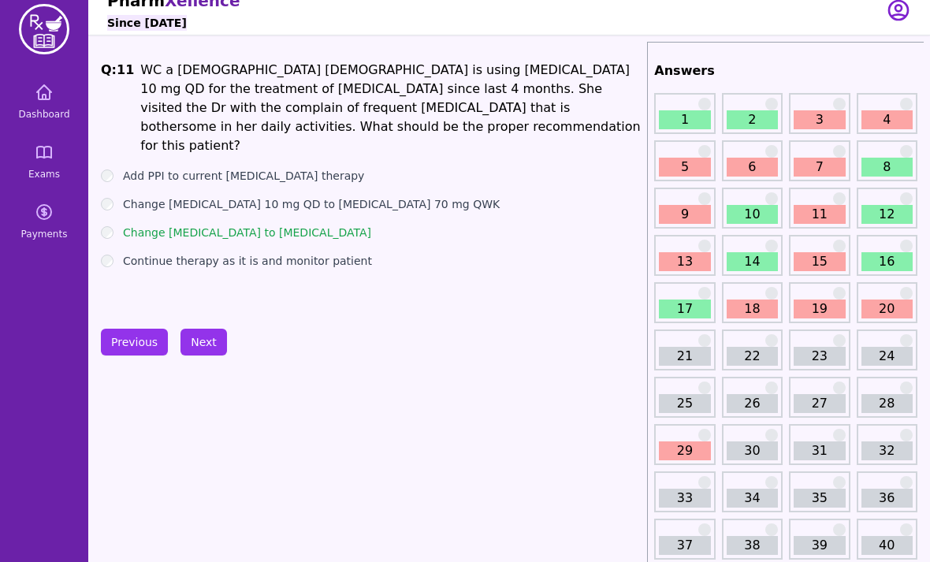
click at [676, 211] on link "9" at bounding box center [684, 214] width 51 height 19
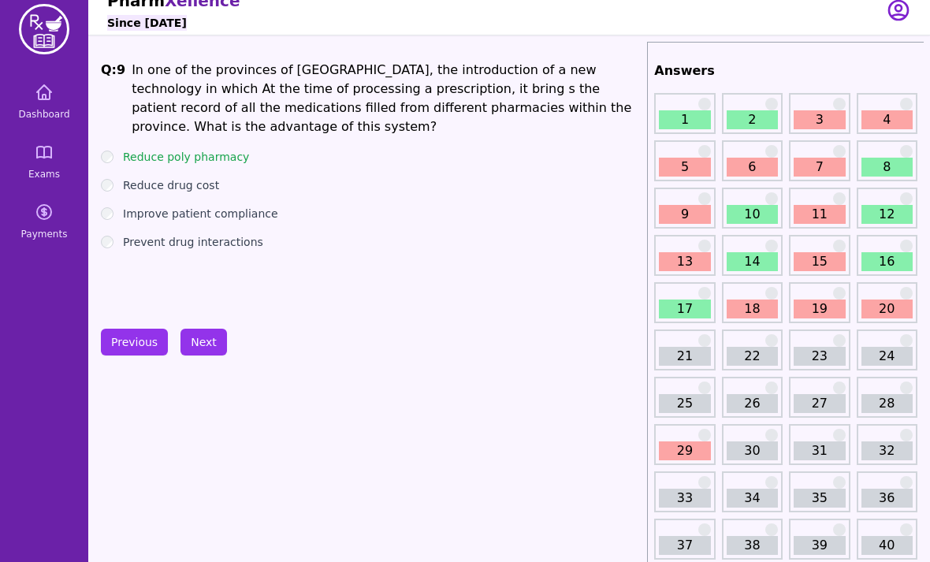
click at [796, 175] on link "7" at bounding box center [819, 167] width 51 height 19
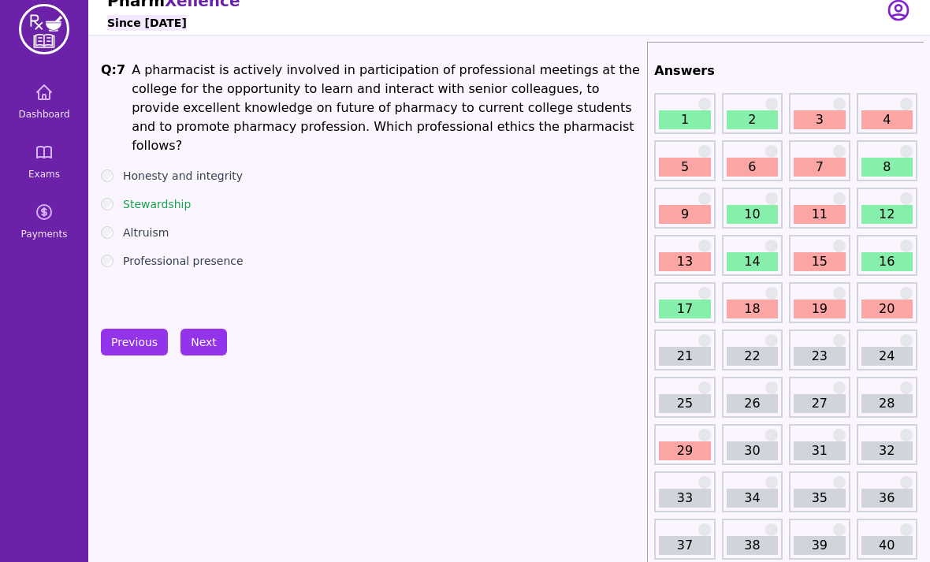
click at [743, 158] on link "6" at bounding box center [752, 167] width 51 height 19
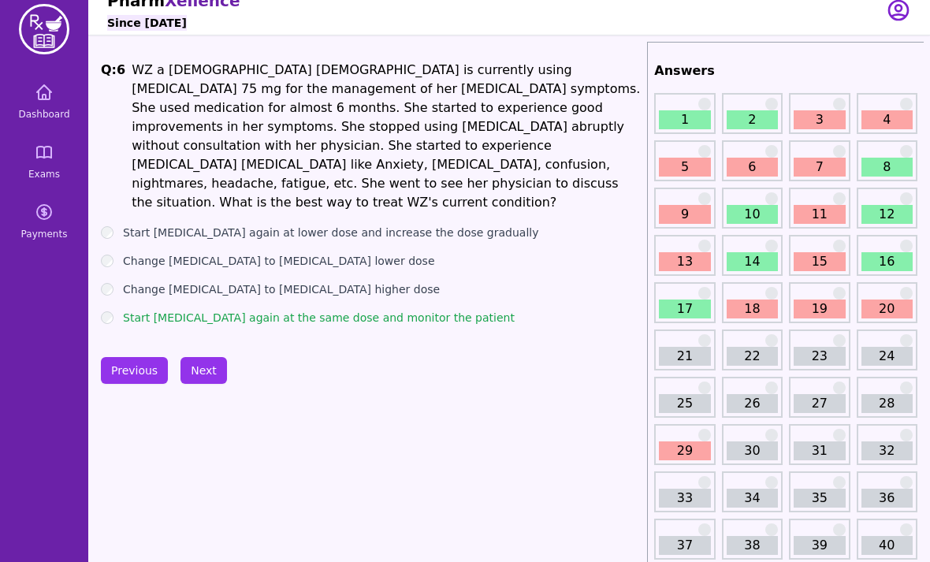
click at [695, 172] on link "5" at bounding box center [684, 167] width 51 height 19
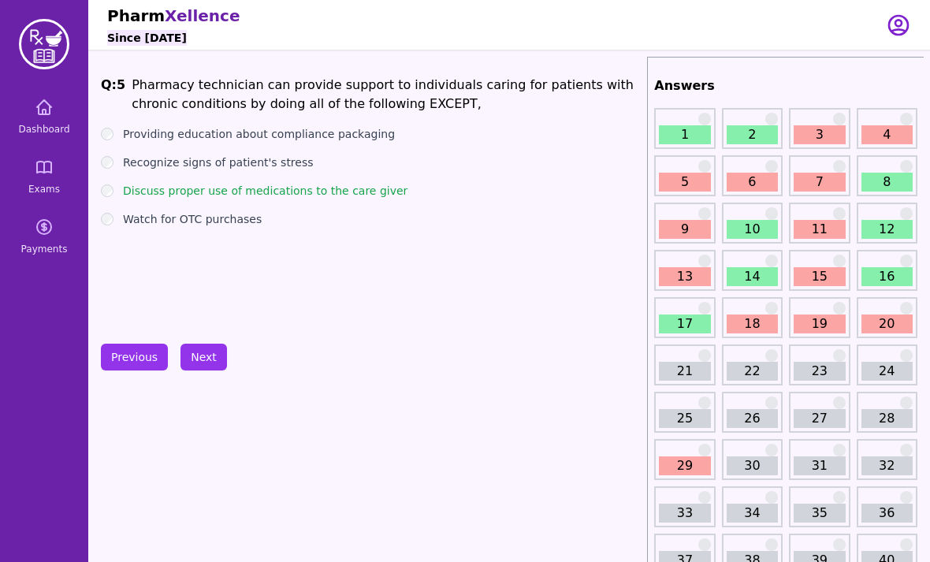
click at [820, 139] on link "3" at bounding box center [819, 134] width 51 height 19
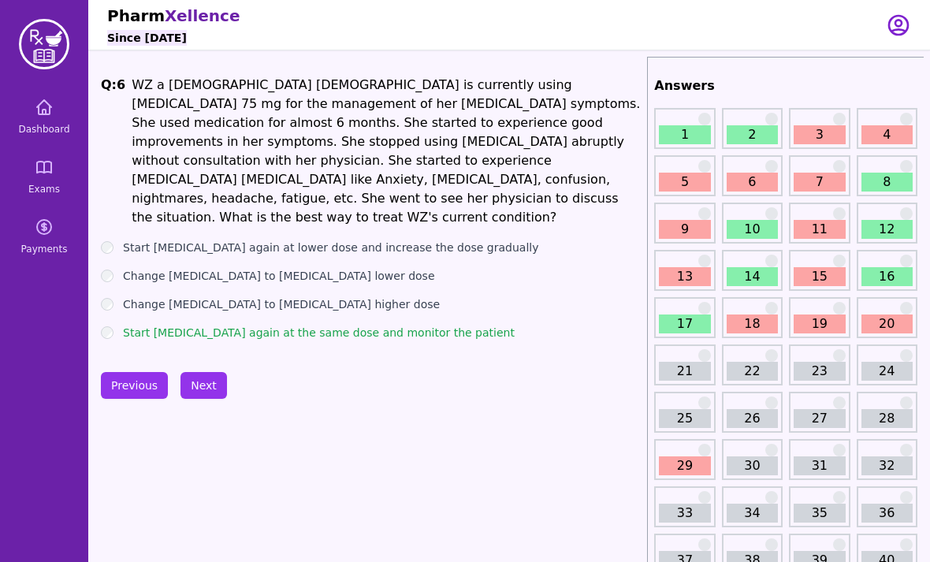
click at [46, 117] on link "Dashboard" at bounding box center [44, 116] width 76 height 57
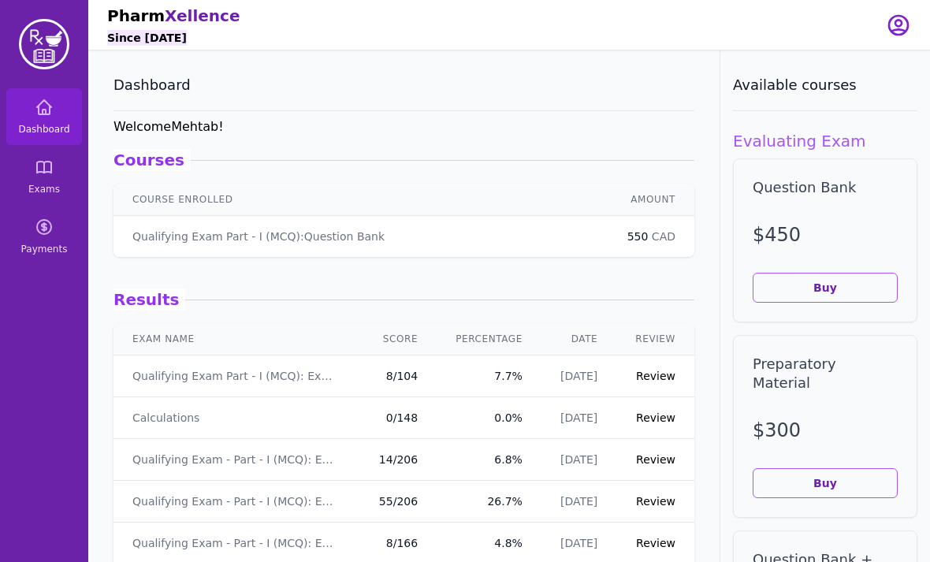
click at [33, 175] on link "Exams" at bounding box center [44, 176] width 76 height 57
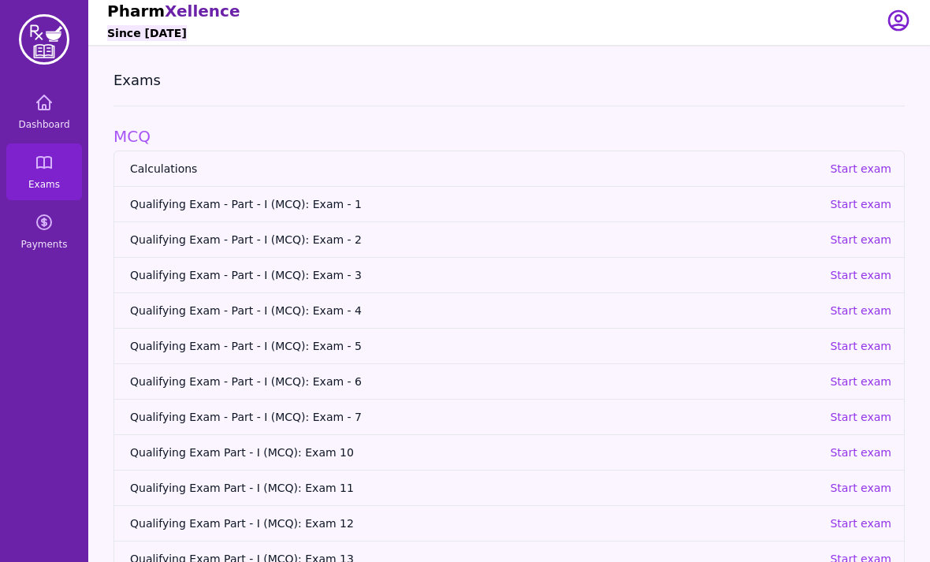
click at [859, 453] on p "Start exam" at bounding box center [860, 453] width 61 height 16
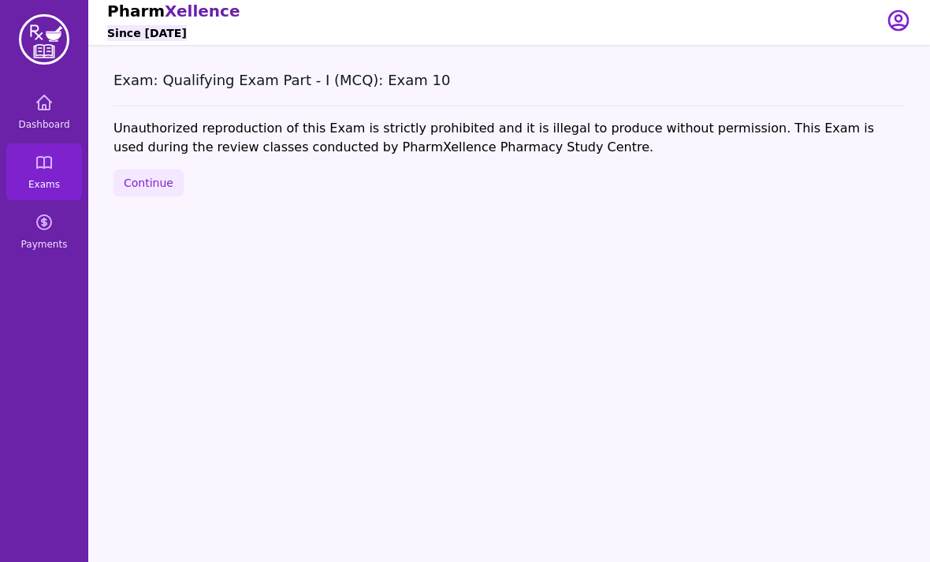
click at [135, 181] on button "Continue" at bounding box center [149, 182] width 70 height 27
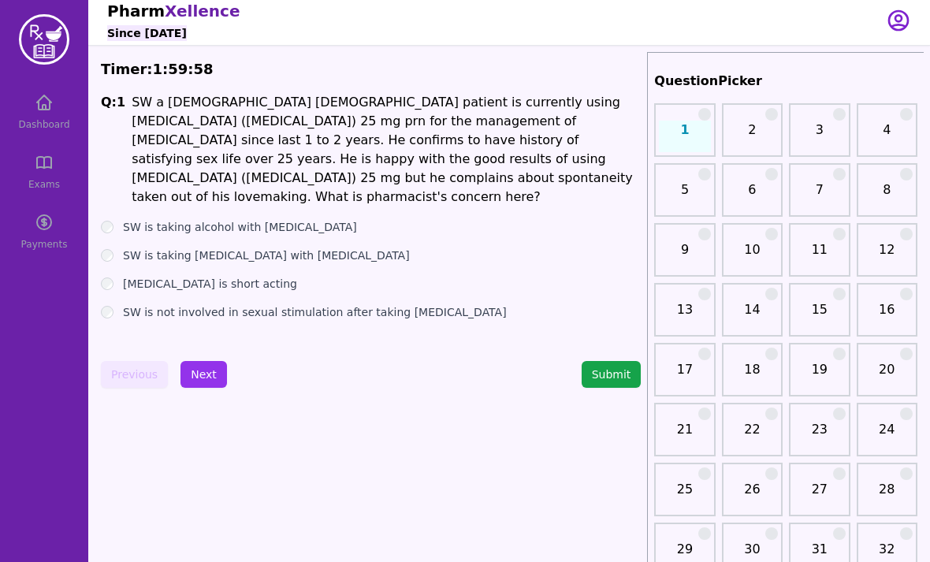
click at [225, 276] on label "[MEDICAL_DATA] is short acting" at bounding box center [210, 284] width 174 height 16
click at [203, 367] on button "Next" at bounding box center [204, 374] width 47 height 27
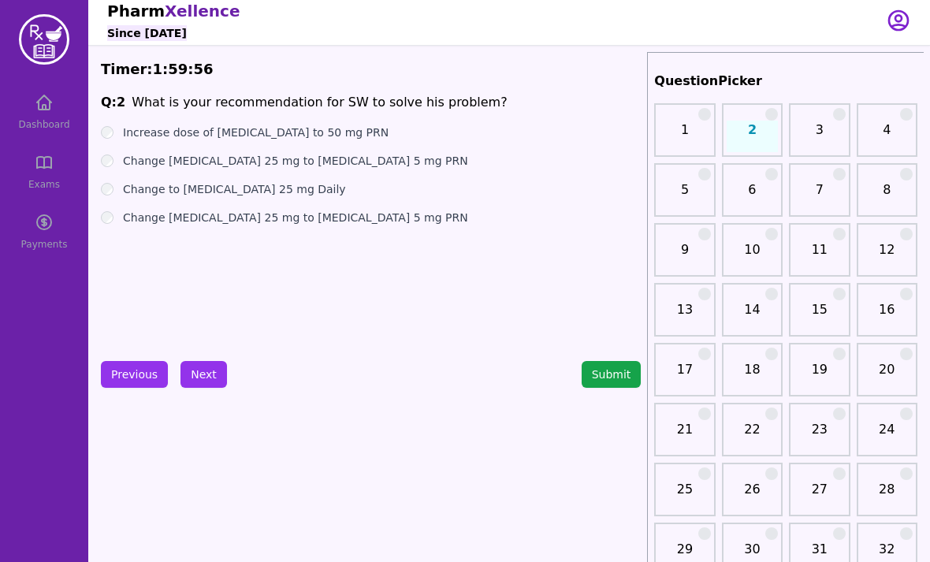
click at [263, 157] on label "Change [MEDICAL_DATA] 25 mg to [MEDICAL_DATA] 5 mg PRN" at bounding box center [295, 161] width 345 height 16
click at [196, 376] on button "Next" at bounding box center [204, 374] width 47 height 27
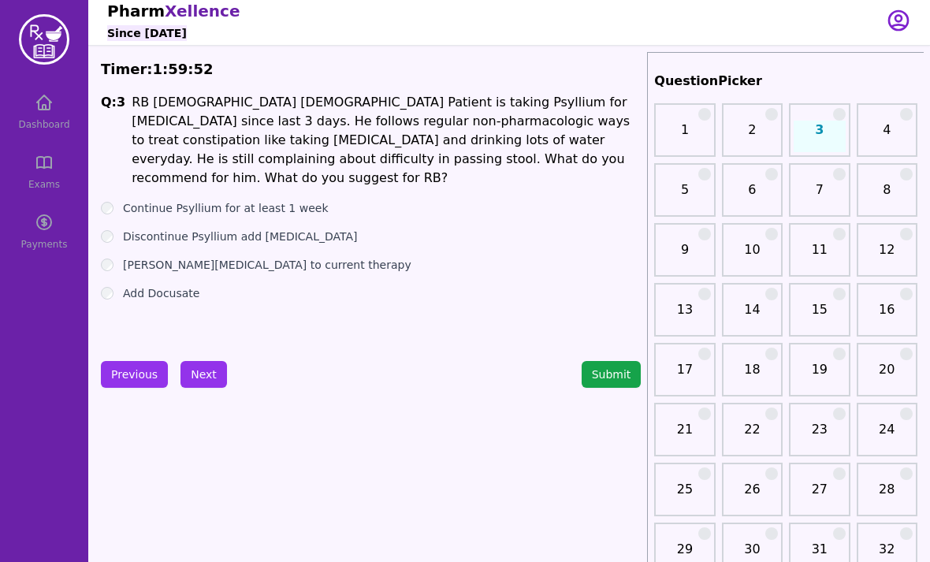
click at [266, 257] on label "[PERSON_NAME][MEDICAL_DATA] to current therapy" at bounding box center [267, 265] width 289 height 16
click at [250, 257] on label "[PERSON_NAME][MEDICAL_DATA] to current therapy" at bounding box center [267, 265] width 289 height 16
click at [240, 229] on label "Discontinue Psyllium add [MEDICAL_DATA]" at bounding box center [240, 237] width 234 height 16
click at [195, 386] on button "Next" at bounding box center [204, 374] width 47 height 27
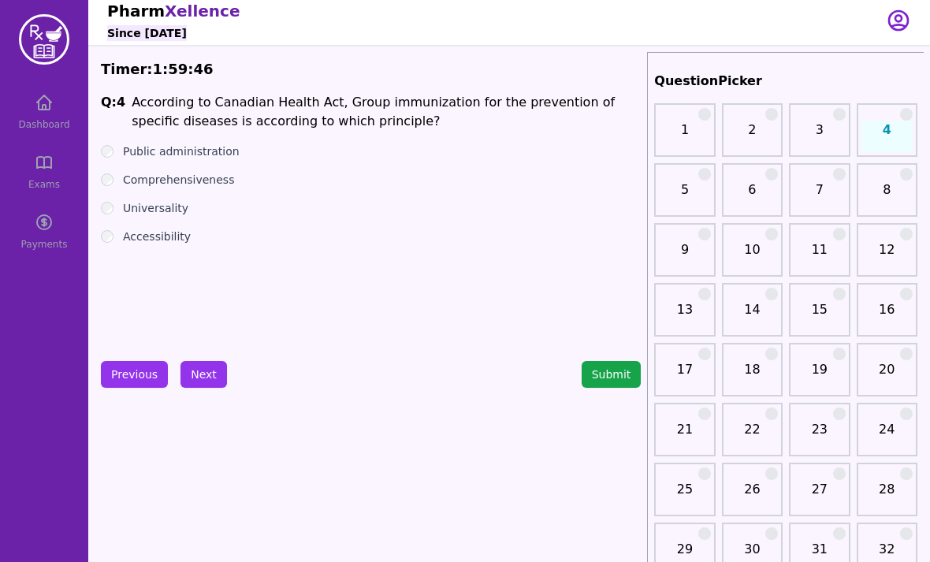
click at [196, 184] on label "Comprehensiveness" at bounding box center [178, 180] width 111 height 16
click at [181, 236] on label "Accessibility" at bounding box center [157, 237] width 68 height 16
click at [198, 374] on button "Next" at bounding box center [204, 374] width 47 height 27
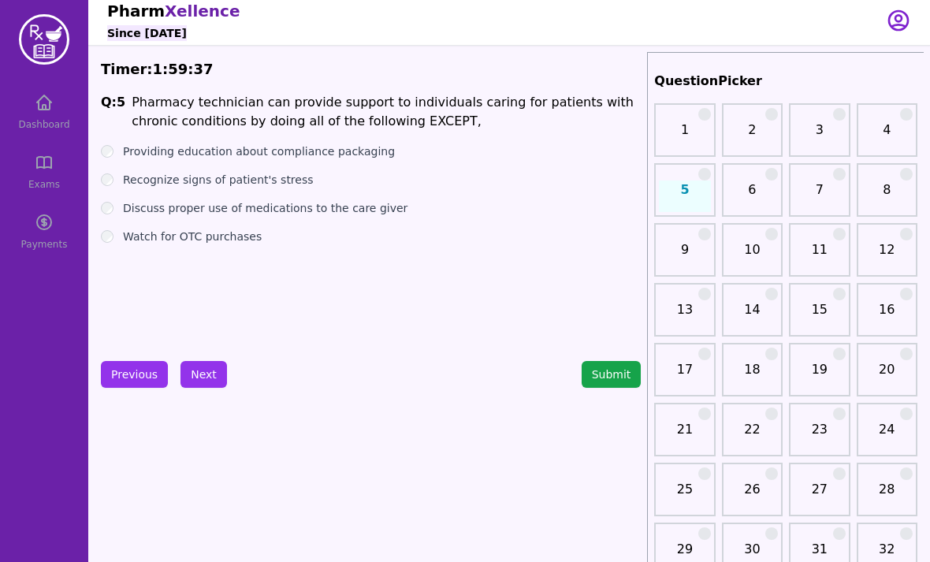
click at [285, 184] on label "Recognize signs of patient's stress" at bounding box center [218, 180] width 191 height 16
click at [199, 387] on button "Next" at bounding box center [204, 374] width 47 height 27
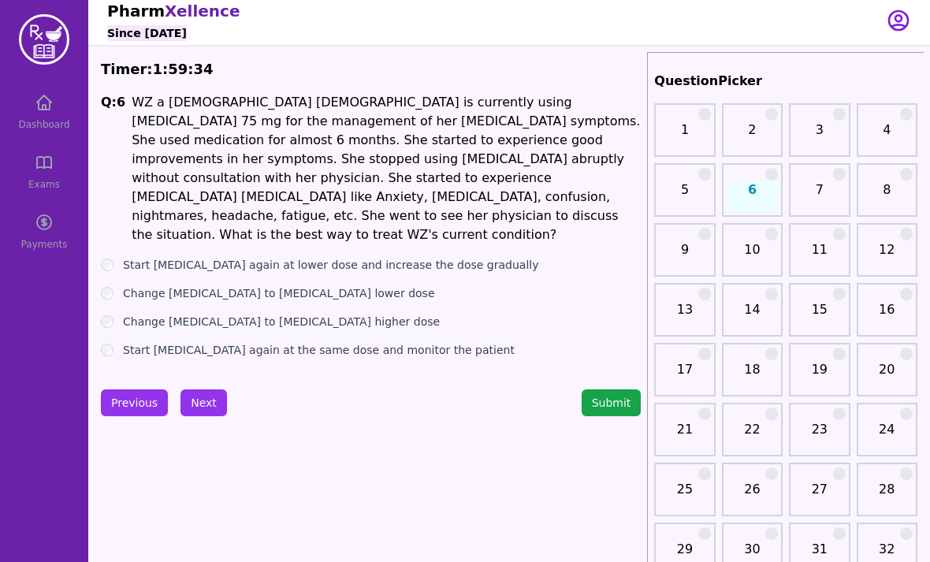
click at [363, 257] on label "Start [MEDICAL_DATA] again at lower dose and increase the dose gradually" at bounding box center [331, 265] width 416 height 16
click at [207, 392] on button "Next" at bounding box center [204, 402] width 47 height 27
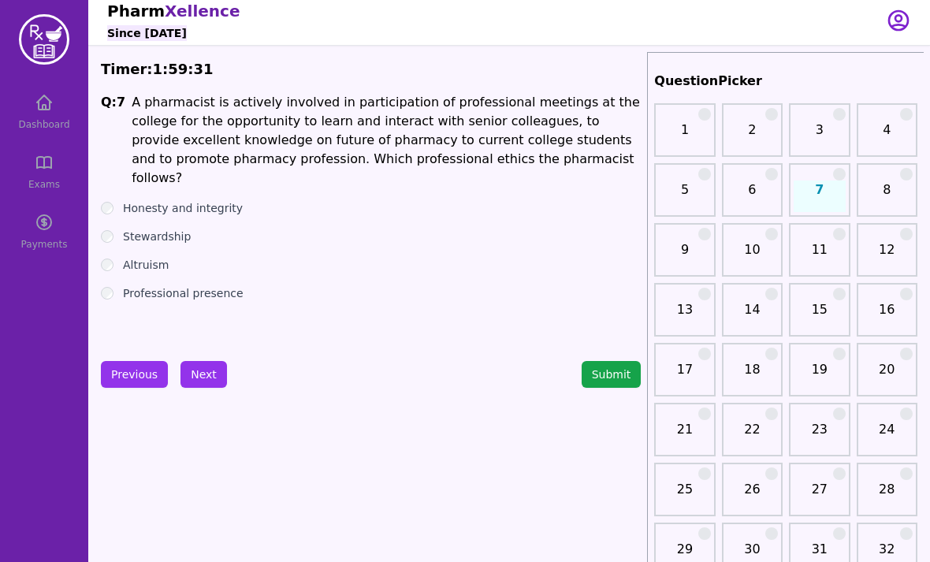
click at [176, 205] on ul "Honesty and integrity Stewardship Altruism Professional presence" at bounding box center [371, 250] width 540 height 101
click at [175, 204] on ul "Honesty and integrity Stewardship Altruism Professional presence" at bounding box center [371, 250] width 540 height 101
click at [165, 229] on label "Stewardship" at bounding box center [157, 237] width 68 height 16
click at [195, 383] on button "Next" at bounding box center [204, 374] width 47 height 27
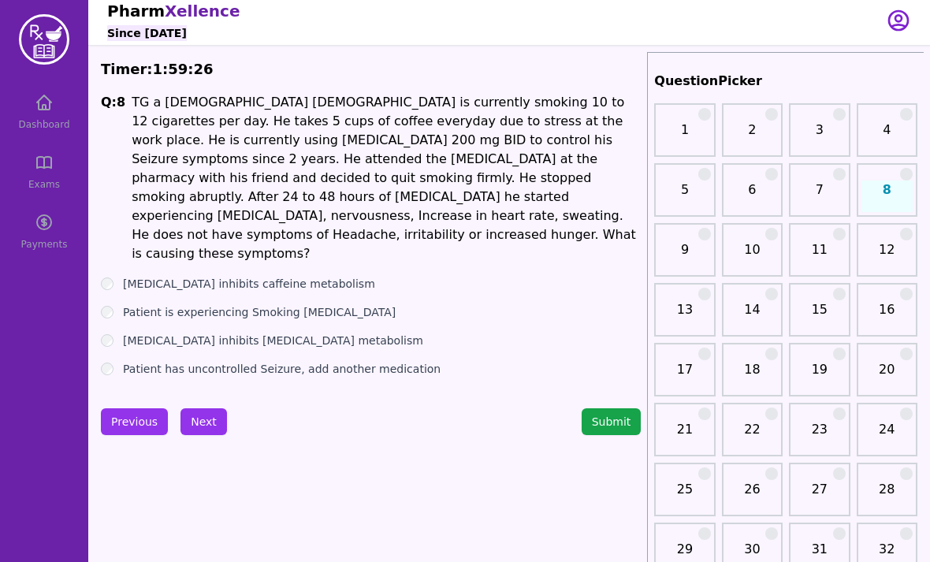
click at [245, 333] on label "[MEDICAL_DATA] inhibits [MEDICAL_DATA] metabolism" at bounding box center [273, 341] width 300 height 16
click at [251, 276] on label "[MEDICAL_DATA] inhibits caffeine metabolism" at bounding box center [249, 284] width 252 height 16
click at [240, 304] on label "Patient is experiencing Smoking [MEDICAL_DATA]" at bounding box center [259, 312] width 273 height 16
click at [204, 408] on button "Next" at bounding box center [204, 421] width 47 height 27
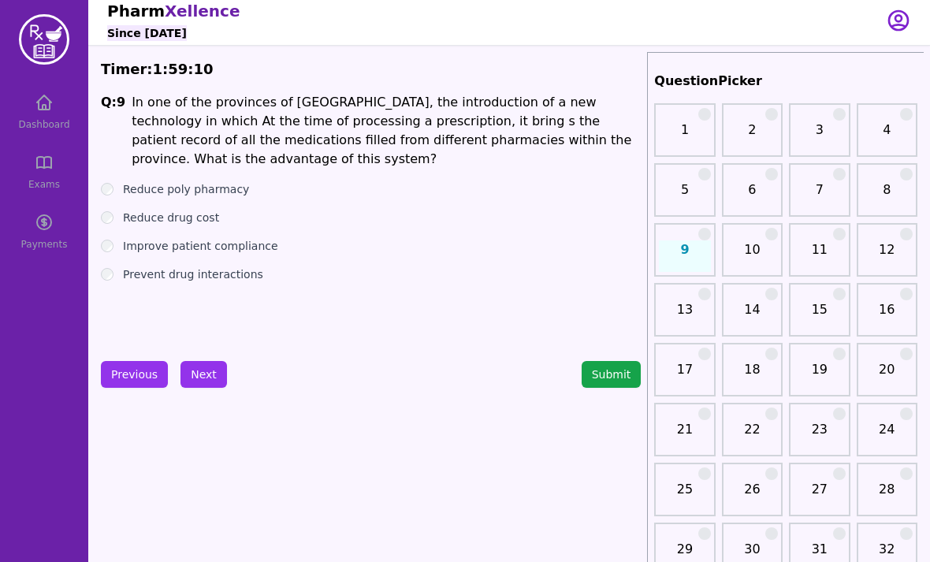
click at [188, 181] on label "Reduce poly pharmacy" at bounding box center [186, 189] width 126 height 16
click at [204, 380] on button "Next" at bounding box center [204, 374] width 47 height 27
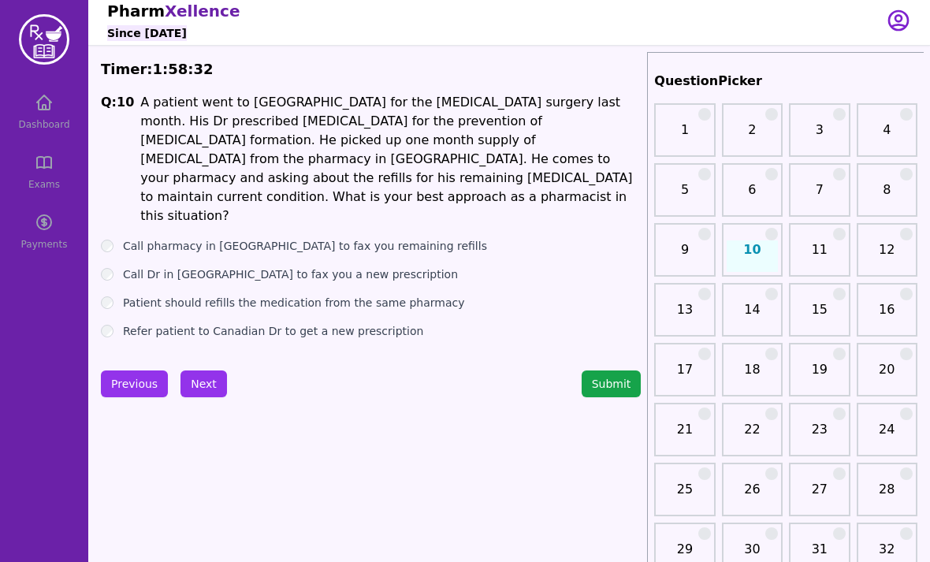
click at [331, 323] on label "Refer patient to Canadian Dr to get a new prescription" at bounding box center [273, 331] width 300 height 16
click at [203, 377] on button "Next" at bounding box center [204, 384] width 47 height 27
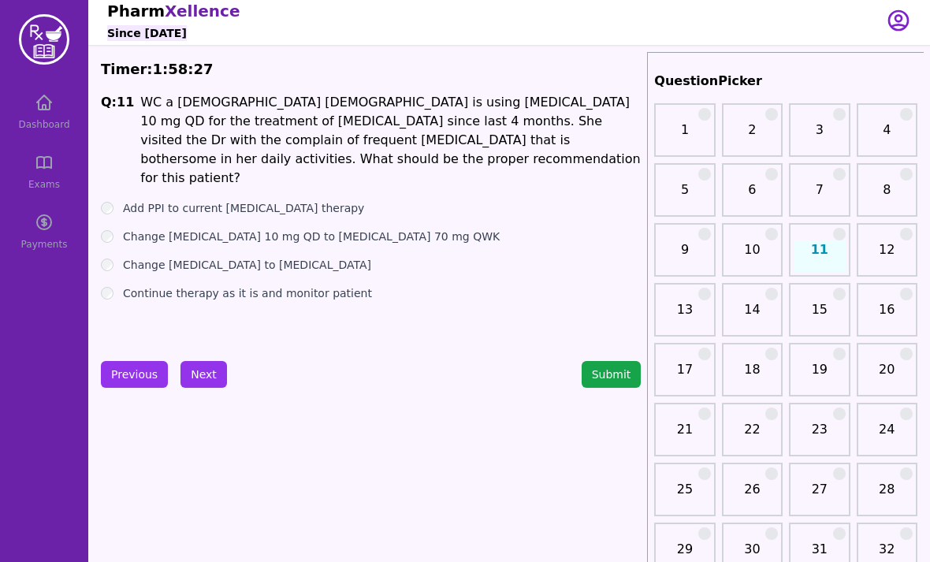
click at [265, 257] on label "Change [MEDICAL_DATA] to [MEDICAL_DATA]" at bounding box center [247, 265] width 248 height 16
click at [204, 371] on button "Next" at bounding box center [204, 374] width 47 height 27
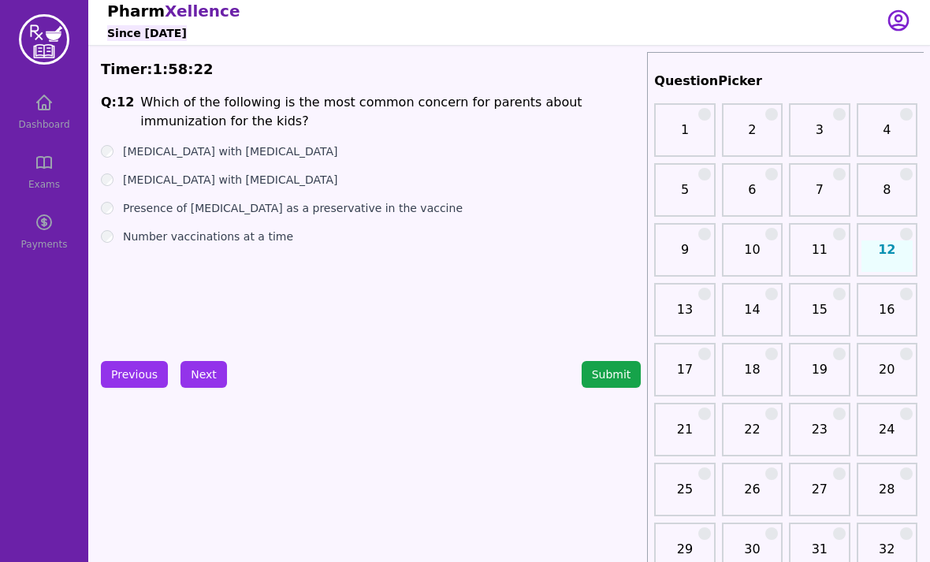
click at [237, 148] on label "[MEDICAL_DATA] with [MEDICAL_DATA]" at bounding box center [230, 151] width 215 height 16
click at [209, 374] on button "Next" at bounding box center [204, 374] width 47 height 27
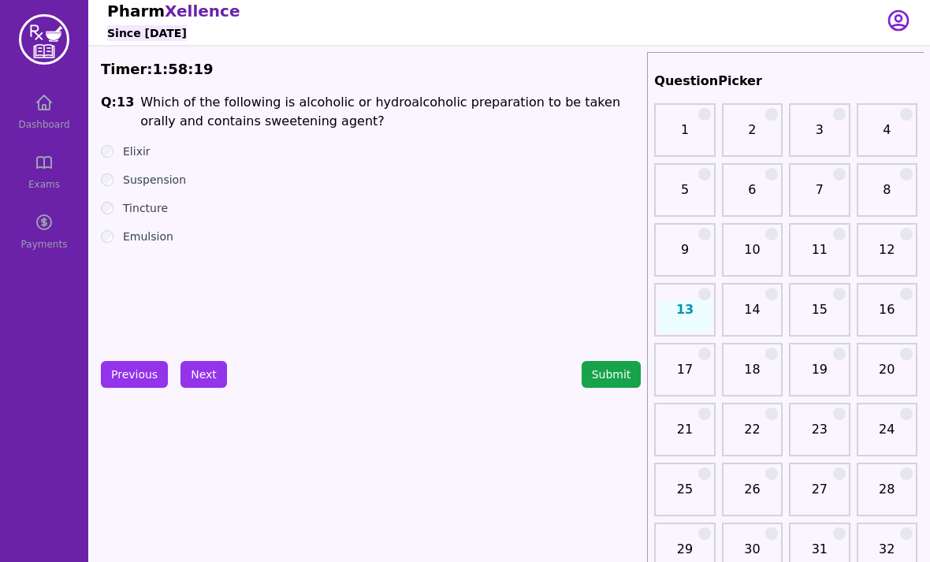
click at [142, 152] on label "Elixir" at bounding box center [137, 151] width 28 height 16
click at [192, 383] on button "Next" at bounding box center [204, 374] width 47 height 27
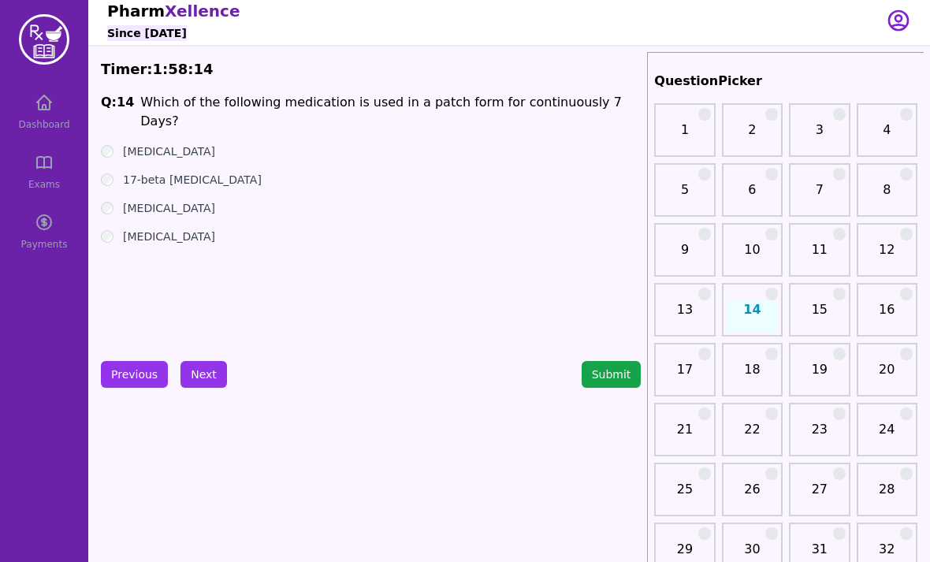
click at [175, 200] on label "[MEDICAL_DATA]" at bounding box center [169, 208] width 92 height 16
click at [174, 200] on label "[MEDICAL_DATA]" at bounding box center [169, 208] width 92 height 16
click at [207, 379] on button "Next" at bounding box center [204, 374] width 47 height 27
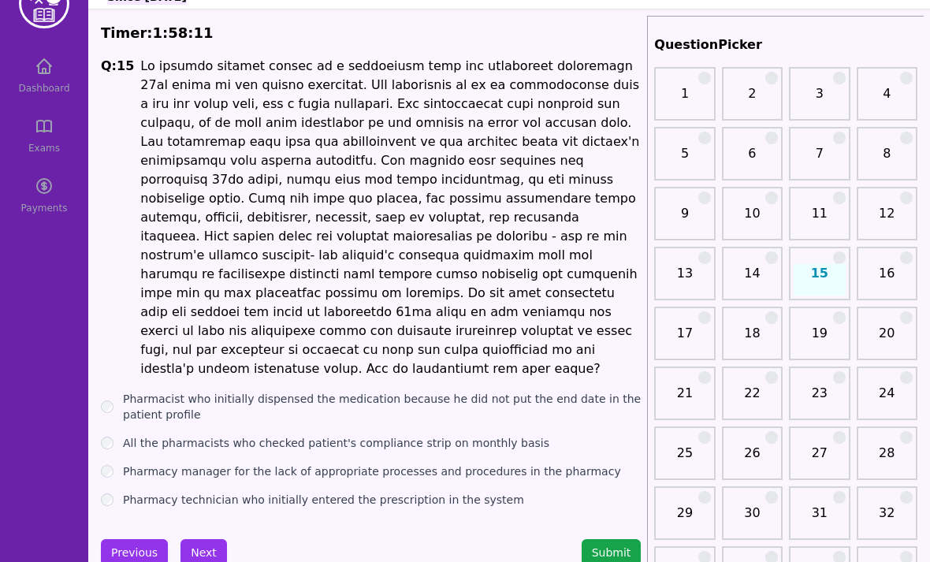
scroll to position [47, 0]
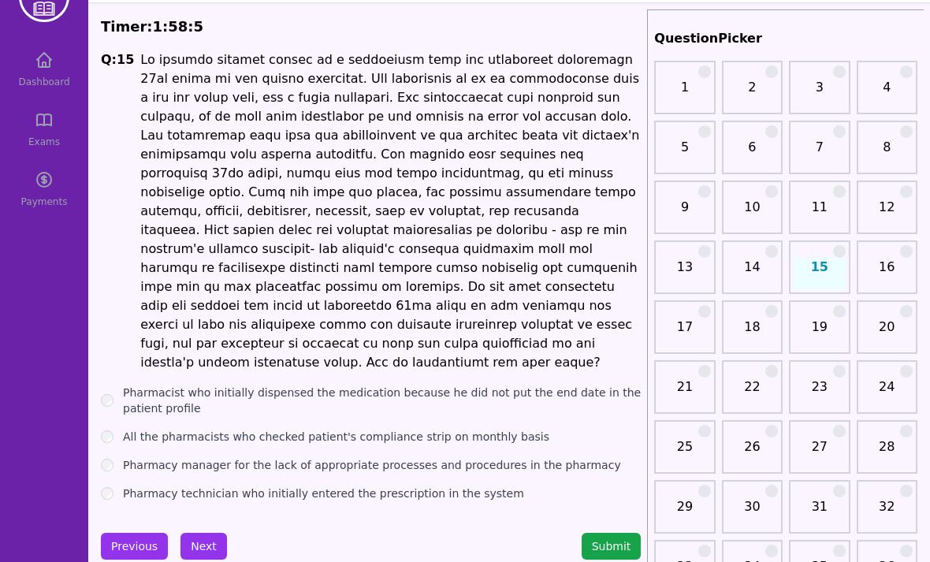
click at [376, 486] on label "Pharmacy technician who initially entered the prescription in the system" at bounding box center [323, 494] width 401 height 16
click at [310, 457] on label "Pharmacy manager for the lack of appropriate processes and procedures in the ph…" at bounding box center [372, 465] width 498 height 16
click at [196, 533] on button "Next" at bounding box center [204, 546] width 47 height 27
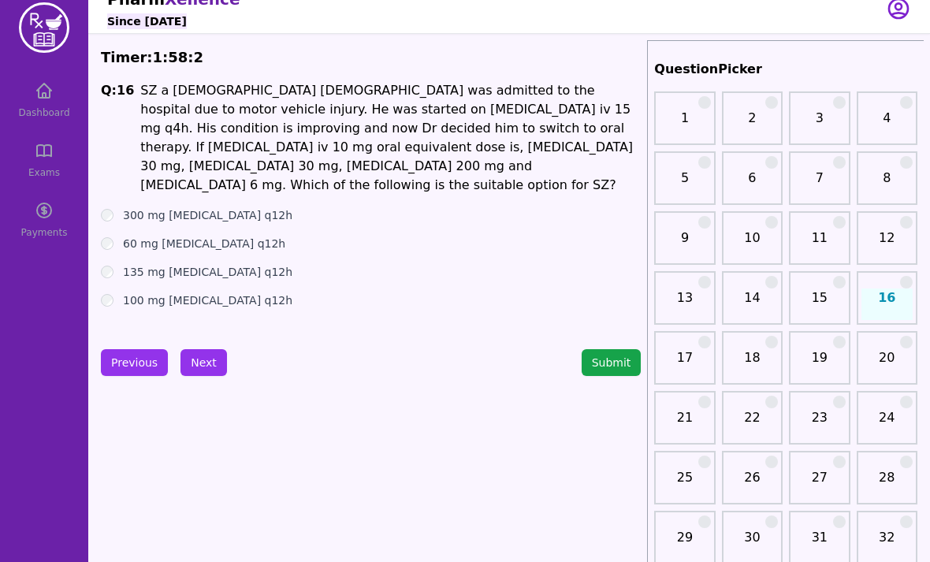
scroll to position [17, 0]
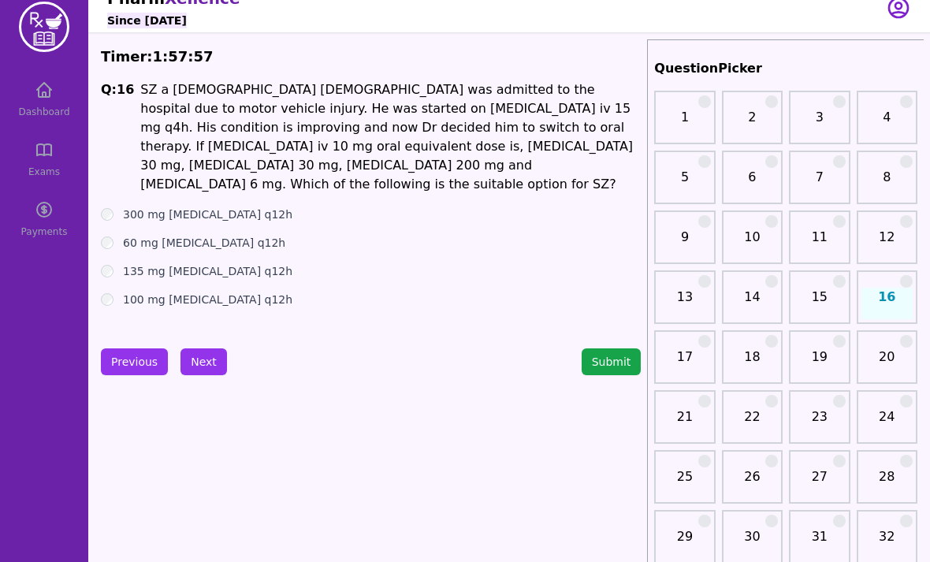
click at [232, 263] on label "135 mg [MEDICAL_DATA] q12h" at bounding box center [207, 271] width 169 height 16
click at [208, 358] on button "Next" at bounding box center [204, 361] width 47 height 27
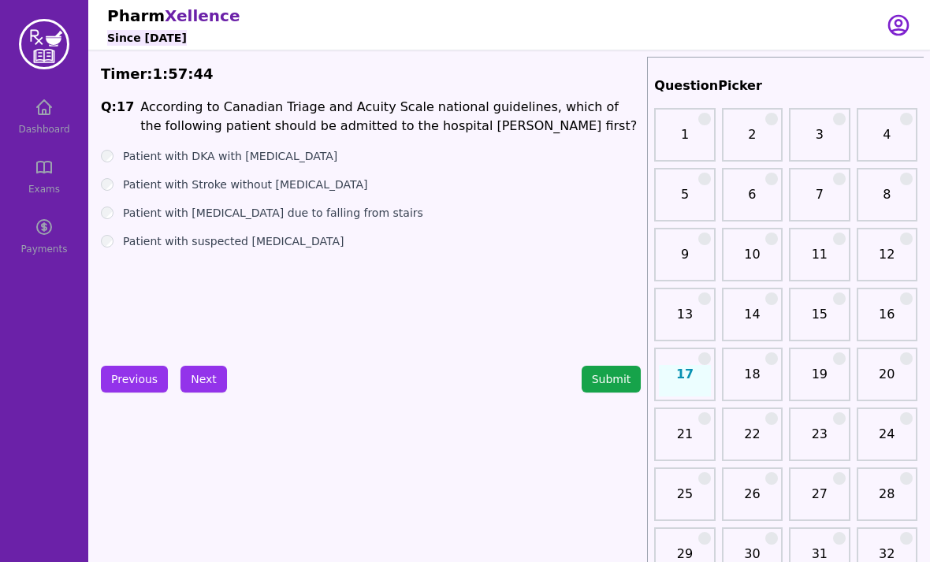
click at [318, 177] on label "Patient with Stroke without [MEDICAL_DATA]" at bounding box center [245, 185] width 244 height 16
click at [315, 162] on label "Patient with DKA with [MEDICAL_DATA]" at bounding box center [230, 156] width 214 height 16
click at [201, 377] on button "Next" at bounding box center [204, 379] width 47 height 27
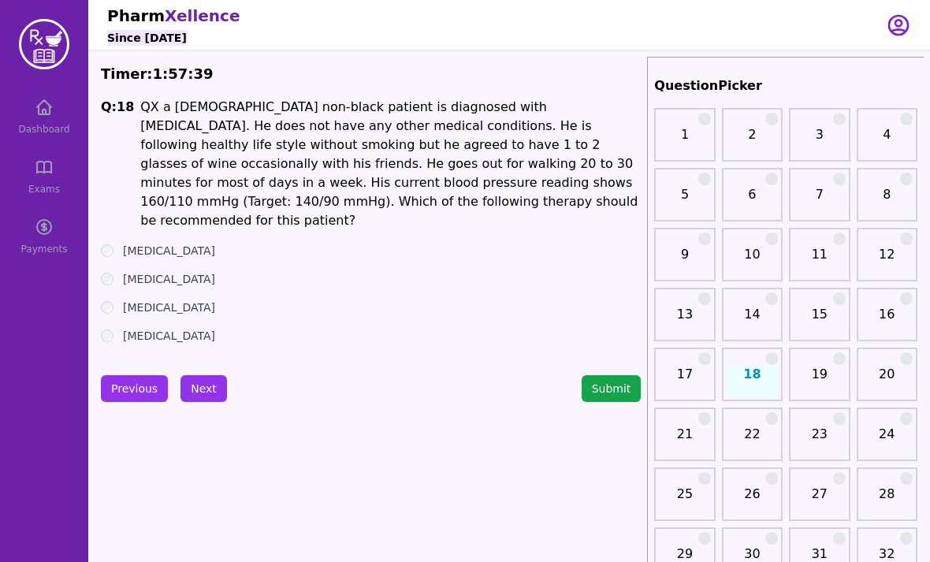
click at [163, 271] on label "[MEDICAL_DATA]" at bounding box center [169, 279] width 92 height 16
click at [209, 386] on button "Next" at bounding box center [204, 388] width 47 height 27
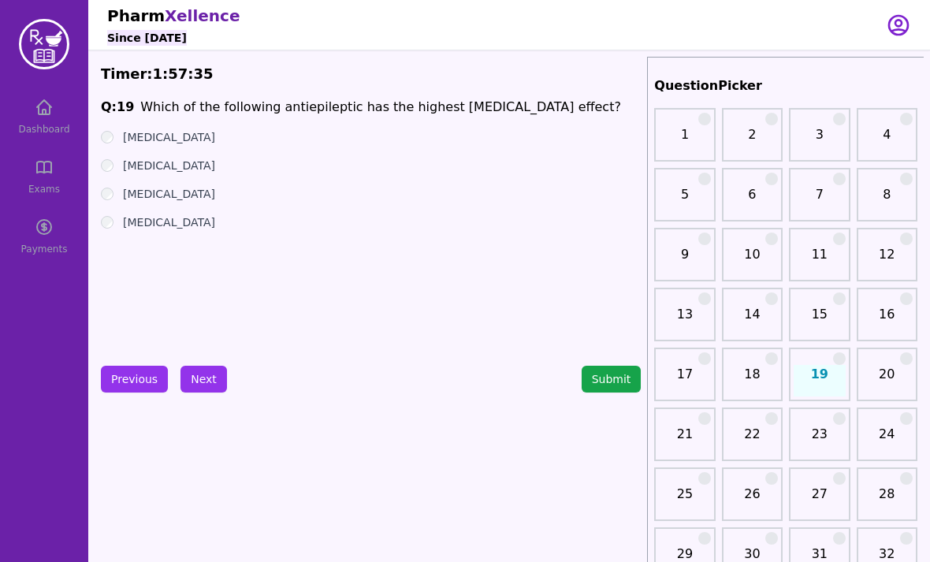
click at [187, 131] on label "[MEDICAL_DATA]" at bounding box center [169, 137] width 92 height 16
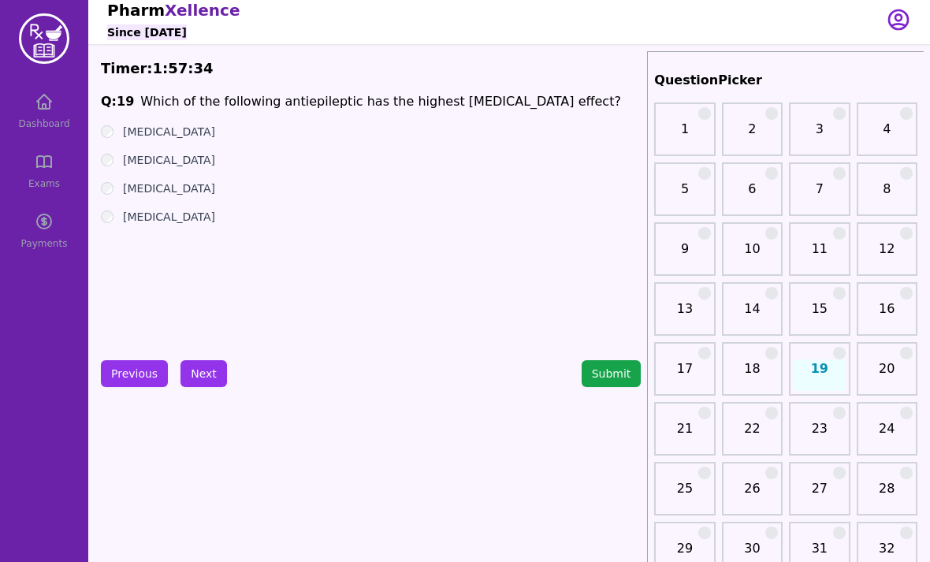
click at [200, 371] on button "Next" at bounding box center [204, 374] width 47 height 27
click at [170, 189] on label "[MEDICAL_DATA]" at bounding box center [169, 189] width 92 height 16
click at [204, 379] on button "Next" at bounding box center [204, 373] width 47 height 27
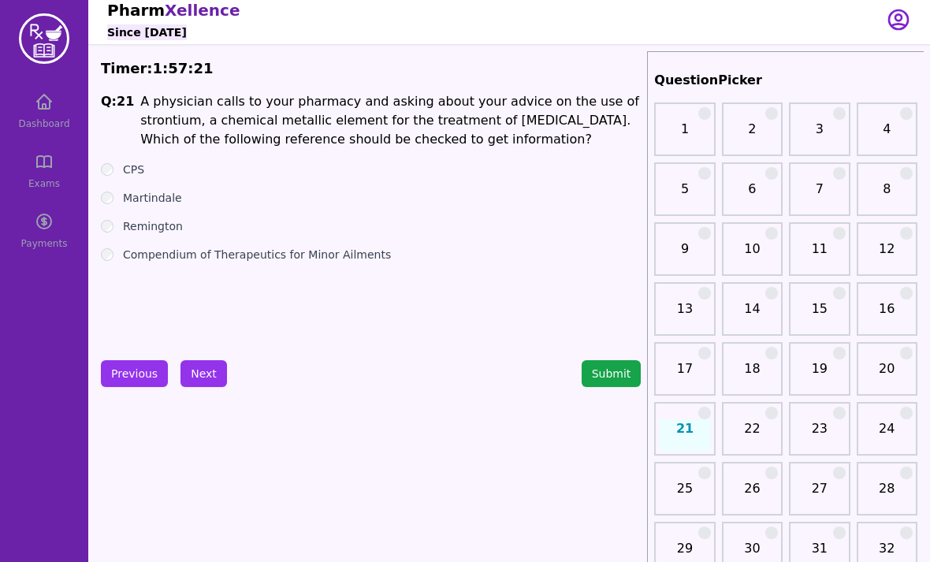
click at [222, 256] on label "Compendium of Therapeutics for Minor Ailments" at bounding box center [257, 255] width 268 height 16
click at [151, 233] on label "Remington" at bounding box center [153, 226] width 60 height 16
click at [203, 375] on button "Next" at bounding box center [204, 373] width 47 height 27
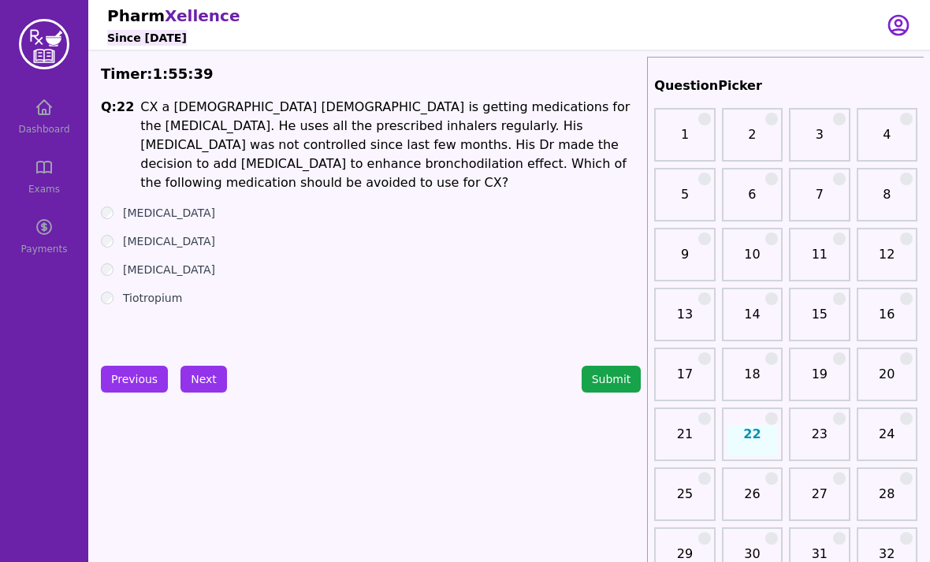
click at [293, 152] on h1 "CX a [DEMOGRAPHIC_DATA] [DEMOGRAPHIC_DATA] is getting medications for the [MEDI…" at bounding box center [390, 145] width 501 height 95
click at [292, 151] on h1 "CX a [DEMOGRAPHIC_DATA] [DEMOGRAPHIC_DATA] is getting medications for the [MEDI…" at bounding box center [390, 145] width 501 height 95
click at [298, 152] on h1 "CX a [DEMOGRAPHIC_DATA] [DEMOGRAPHIC_DATA] is getting medications for the [MEDI…" at bounding box center [390, 145] width 501 height 95
click at [298, 151] on h1 "CX a [DEMOGRAPHIC_DATA] [DEMOGRAPHIC_DATA] is getting medications for the [MEDI…" at bounding box center [390, 145] width 501 height 95
click at [299, 150] on h1 "CX a [DEMOGRAPHIC_DATA] [DEMOGRAPHIC_DATA] is getting medications for the [MEDI…" at bounding box center [390, 145] width 501 height 95
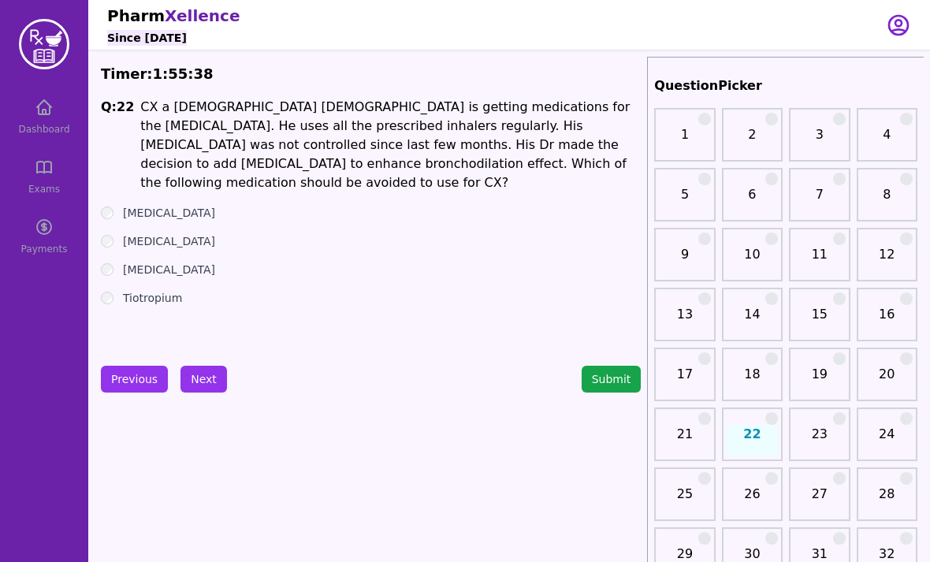
click at [299, 150] on h1 "CX a [DEMOGRAPHIC_DATA] [DEMOGRAPHIC_DATA] is getting medications for the [MEDI…" at bounding box center [390, 145] width 501 height 95
click at [300, 147] on h1 "CX a [DEMOGRAPHIC_DATA] [DEMOGRAPHIC_DATA] is getting medications for the [MEDI…" at bounding box center [390, 145] width 501 height 95
click at [302, 147] on h1 "CX a [DEMOGRAPHIC_DATA] [DEMOGRAPHIC_DATA] is getting medications for the [MEDI…" at bounding box center [390, 145] width 501 height 95
click at [301, 147] on h1 "CX a [DEMOGRAPHIC_DATA] [DEMOGRAPHIC_DATA] is getting medications for the [MEDI…" at bounding box center [390, 145] width 501 height 95
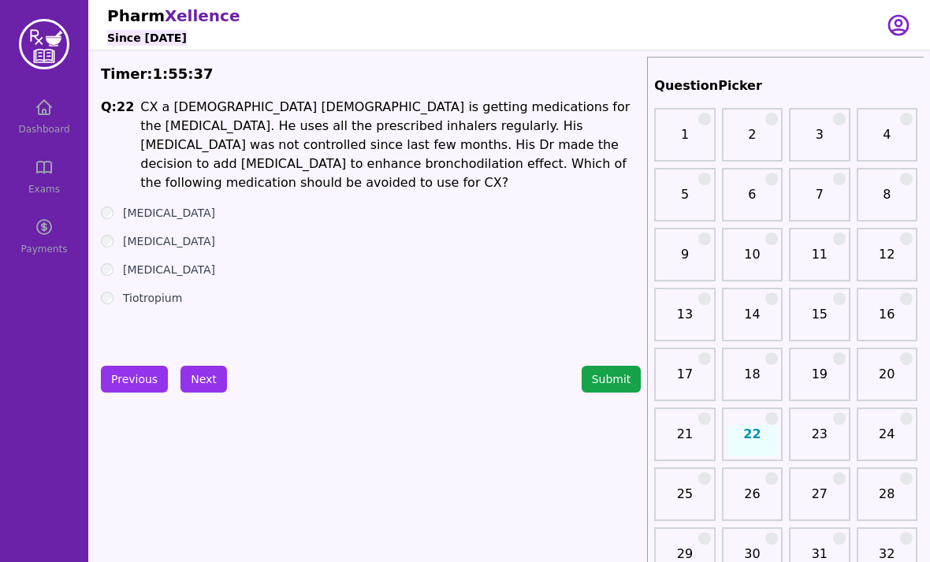
click at [298, 152] on h1 "CX a [DEMOGRAPHIC_DATA] [DEMOGRAPHIC_DATA] is getting medications for the [MEDI…" at bounding box center [390, 145] width 501 height 95
click at [299, 157] on h1 "CX a [DEMOGRAPHIC_DATA] [DEMOGRAPHIC_DATA] is getting medications for the [MEDI…" at bounding box center [390, 145] width 501 height 95
click at [298, 156] on h1 "CX a [DEMOGRAPHIC_DATA] [DEMOGRAPHIC_DATA] is getting medications for the [MEDI…" at bounding box center [390, 145] width 501 height 95
click at [296, 158] on h1 "CX a [DEMOGRAPHIC_DATA] [DEMOGRAPHIC_DATA] is getting medications for the [MEDI…" at bounding box center [390, 145] width 501 height 95
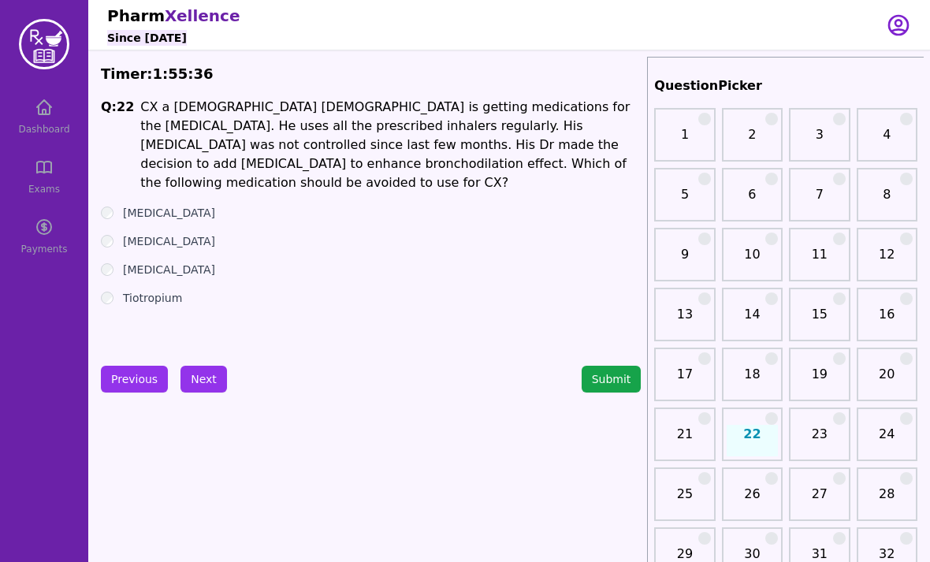
click at [296, 158] on h1 "CX a [DEMOGRAPHIC_DATA] [DEMOGRAPHIC_DATA] is getting medications for the [MEDI…" at bounding box center [390, 145] width 501 height 95
click at [296, 161] on h1 "CX a [DEMOGRAPHIC_DATA] [DEMOGRAPHIC_DATA] is getting medications for the [MEDI…" at bounding box center [390, 145] width 501 height 95
click at [296, 160] on h1 "CX a [DEMOGRAPHIC_DATA] [DEMOGRAPHIC_DATA] is getting medications for the [MEDI…" at bounding box center [390, 145] width 501 height 95
click at [296, 156] on h1 "CX a [DEMOGRAPHIC_DATA] [DEMOGRAPHIC_DATA] is getting medications for the [MEDI…" at bounding box center [390, 145] width 501 height 95
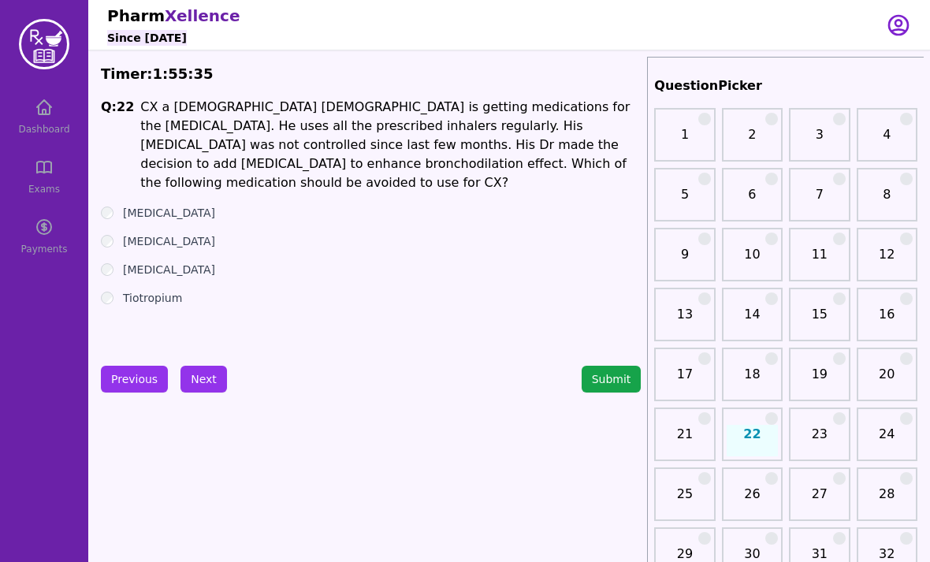
click at [295, 160] on h1 "CX a [DEMOGRAPHIC_DATA] [DEMOGRAPHIC_DATA] is getting medications for the [MEDI…" at bounding box center [390, 145] width 501 height 95
click at [295, 159] on h1 "CX a [DEMOGRAPHIC_DATA] [DEMOGRAPHIC_DATA] is getting medications for the [MEDI…" at bounding box center [390, 145] width 501 height 95
click at [168, 262] on label "[MEDICAL_DATA]" at bounding box center [169, 270] width 92 height 16
click at [175, 290] on label "Tiotropium" at bounding box center [152, 298] width 59 height 16
click at [174, 290] on label "Tiotropium" at bounding box center [152, 298] width 59 height 16
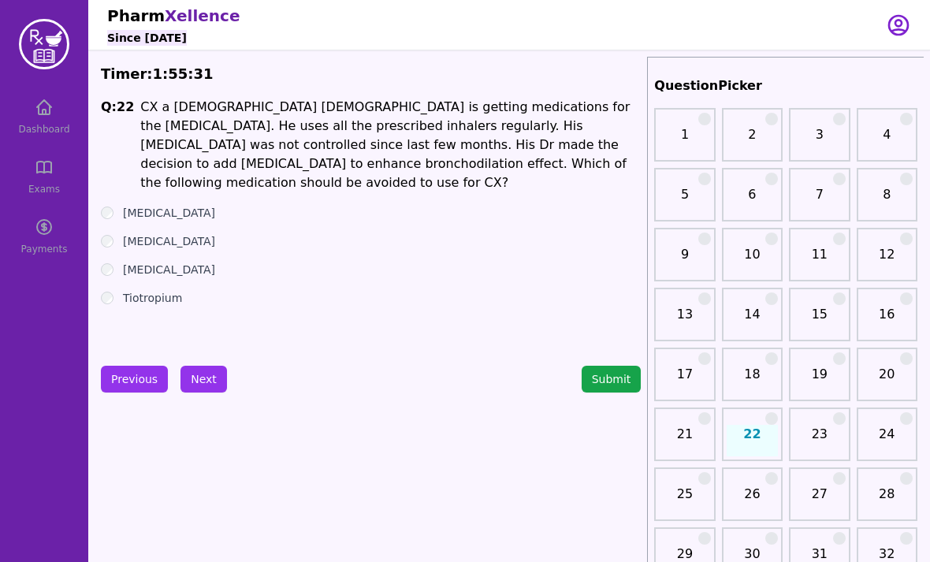
click at [169, 233] on label "[MEDICAL_DATA]" at bounding box center [169, 241] width 92 height 16
click at [172, 205] on label "[MEDICAL_DATA]" at bounding box center [169, 213] width 92 height 16
click at [169, 262] on label "[MEDICAL_DATA]" at bounding box center [169, 270] width 92 height 16
click at [170, 233] on label "[MEDICAL_DATA]" at bounding box center [169, 241] width 92 height 16
click at [204, 381] on button "Next" at bounding box center [204, 379] width 47 height 27
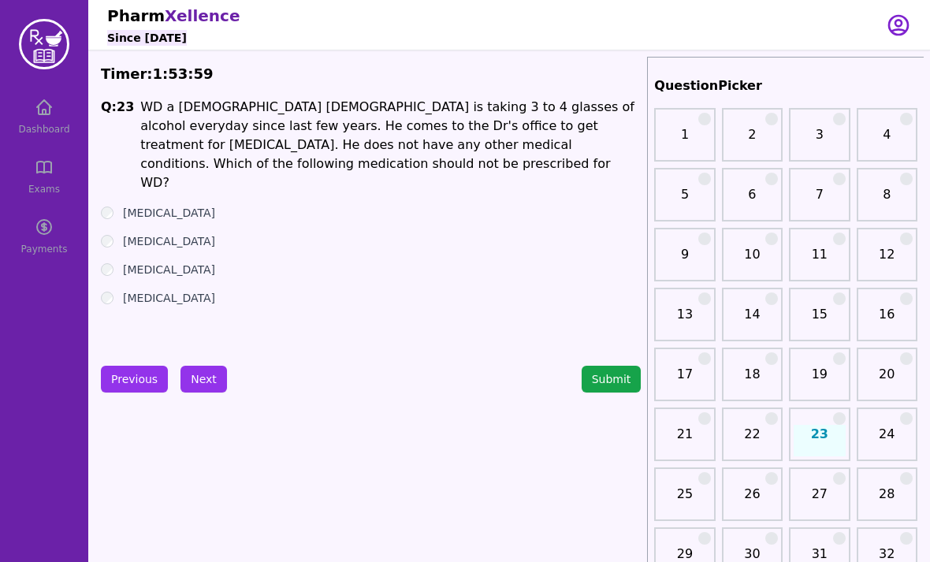
click at [112, 211] on ul "[MEDICAL_DATA] [MEDICAL_DATA] [MEDICAL_DATA] [MEDICAL_DATA]" at bounding box center [371, 255] width 540 height 101
click at [121, 233] on ul "[MEDICAL_DATA] [MEDICAL_DATA] [MEDICAL_DATA] [MEDICAL_DATA]" at bounding box center [371, 255] width 540 height 101
click at [109, 264] on ul "[MEDICAL_DATA] [MEDICAL_DATA] [MEDICAL_DATA] [MEDICAL_DATA]" at bounding box center [371, 255] width 540 height 101
click at [124, 262] on label "[MEDICAL_DATA]" at bounding box center [169, 270] width 92 height 16
click at [119, 233] on div "[MEDICAL_DATA]" at bounding box center [371, 241] width 540 height 16
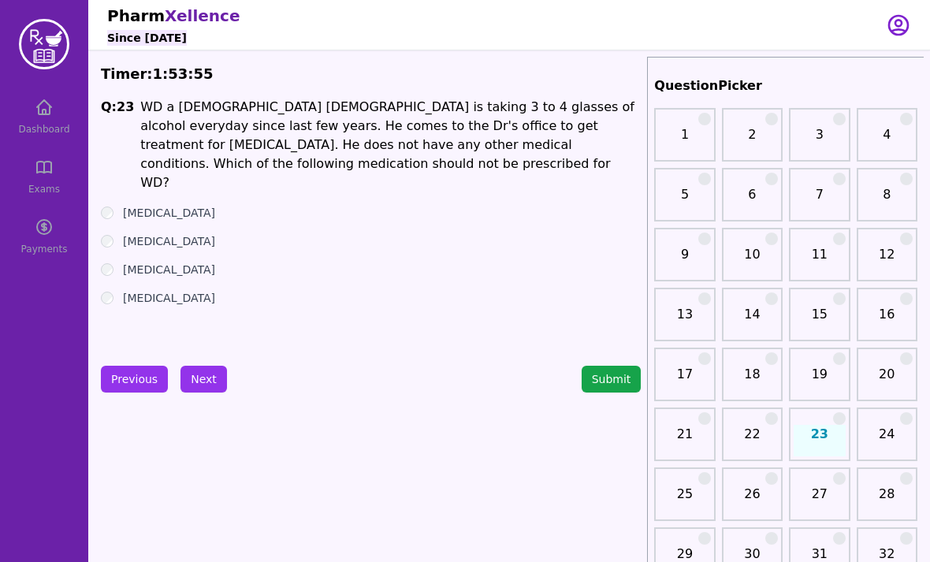
click at [117, 233] on div "[MEDICAL_DATA]" at bounding box center [371, 241] width 540 height 16
click at [208, 384] on button "Next" at bounding box center [204, 379] width 47 height 27
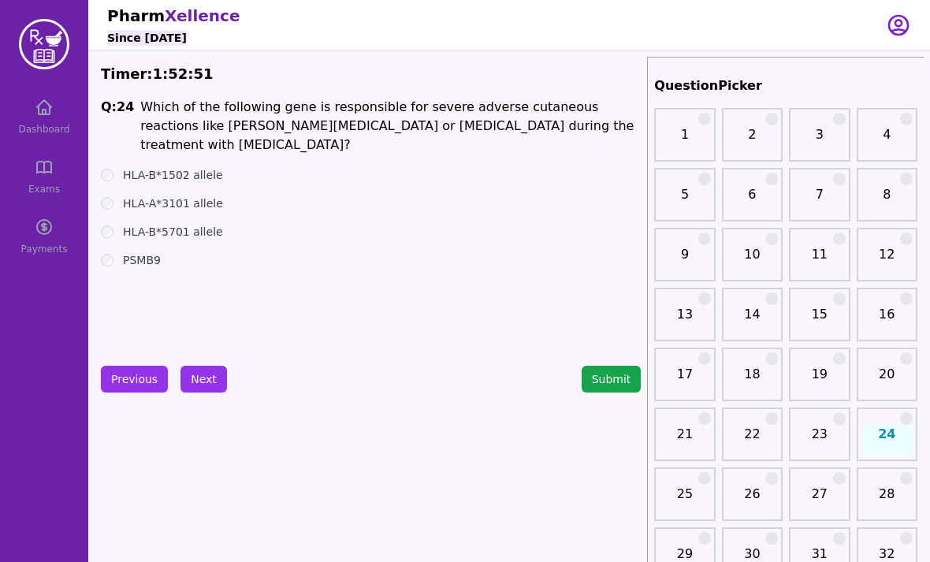
click at [123, 177] on label "HLA-B*1502 allele" at bounding box center [173, 175] width 100 height 16
click at [209, 378] on button "Next" at bounding box center [204, 379] width 47 height 27
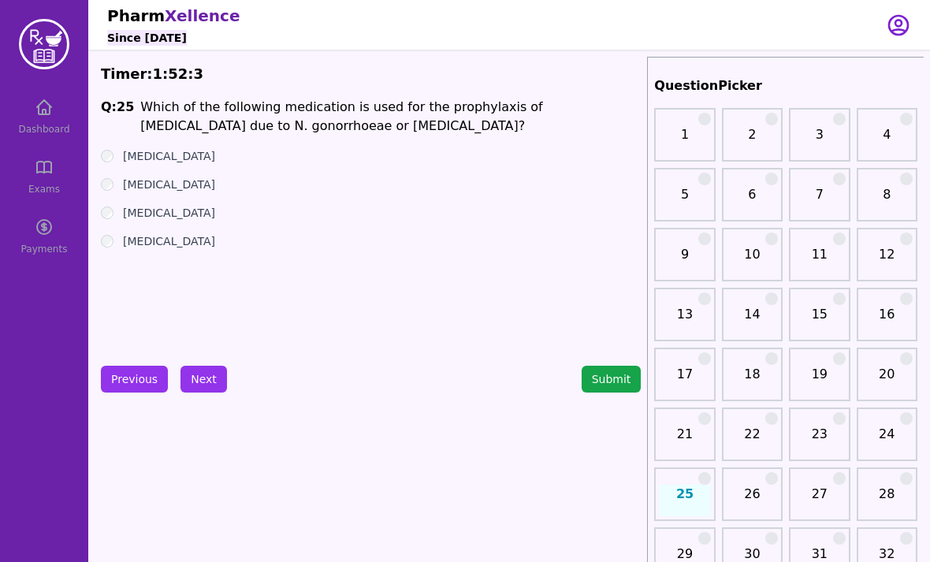
click at [211, 383] on button "Next" at bounding box center [204, 379] width 47 height 27
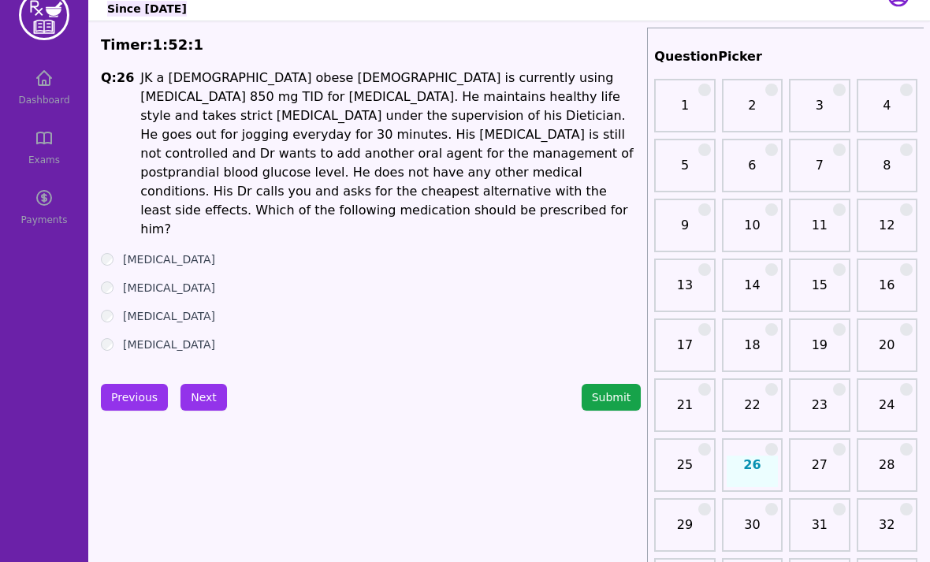
scroll to position [29, 0]
click at [114, 280] on div "[MEDICAL_DATA]" at bounding box center [371, 288] width 540 height 16
click at [207, 384] on button "Next" at bounding box center [204, 397] width 47 height 27
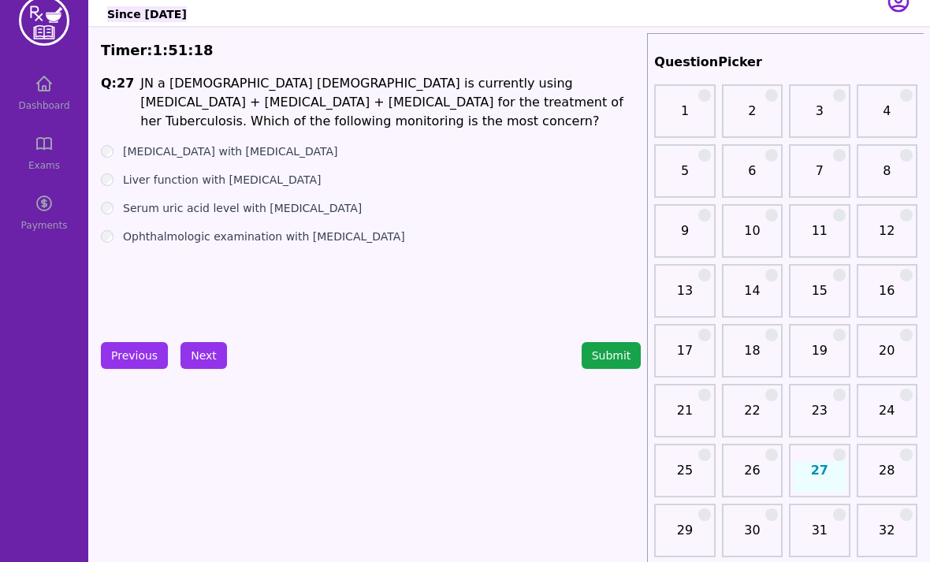
scroll to position [24, 0]
click at [116, 179] on div "Liver function with [MEDICAL_DATA]" at bounding box center [371, 180] width 540 height 16
click at [127, 185] on label "Liver function with [MEDICAL_DATA]" at bounding box center [222, 180] width 199 height 16
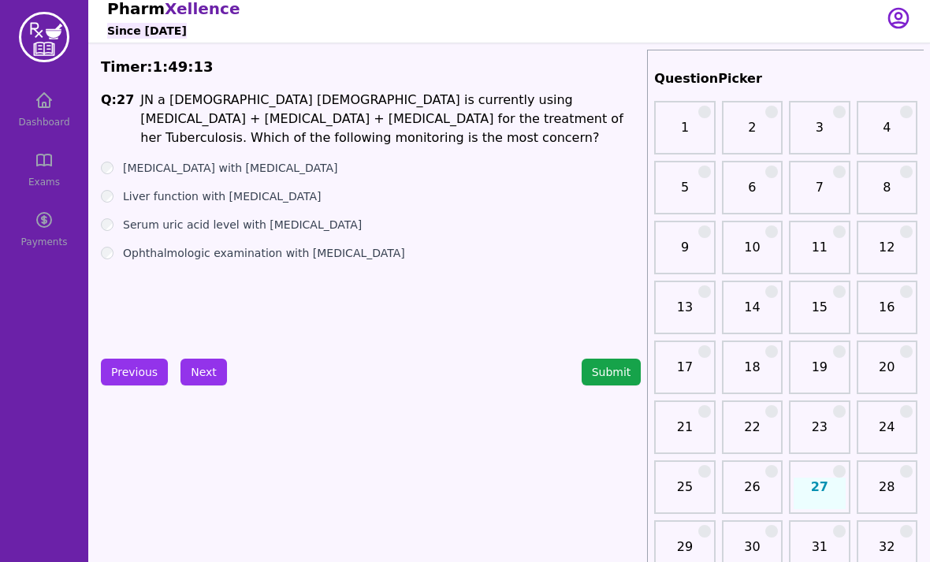
scroll to position [0, 0]
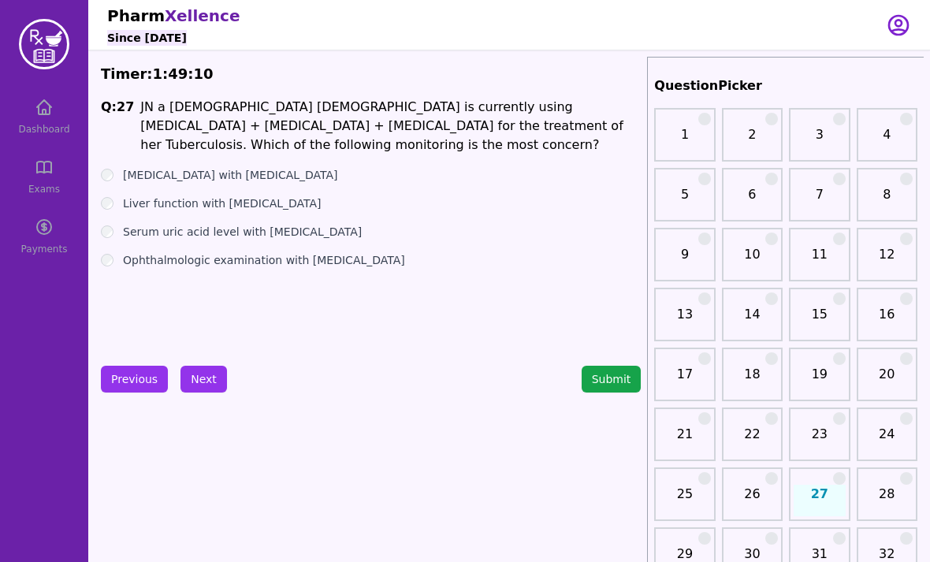
click at [203, 377] on button "Next" at bounding box center [204, 379] width 47 height 27
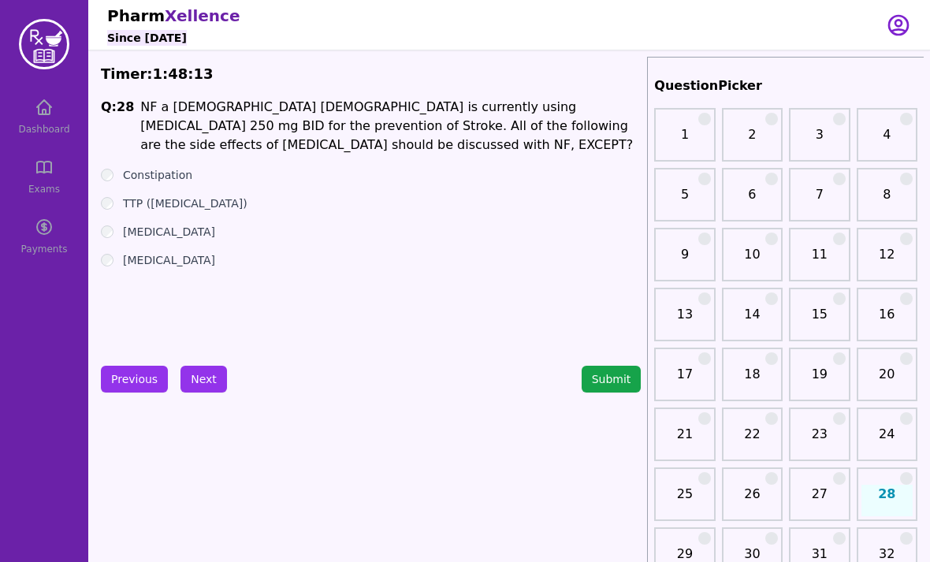
click at [248, 210] on label "TTP ([MEDICAL_DATA])" at bounding box center [185, 204] width 125 height 16
click at [194, 382] on button "Next" at bounding box center [204, 379] width 47 height 27
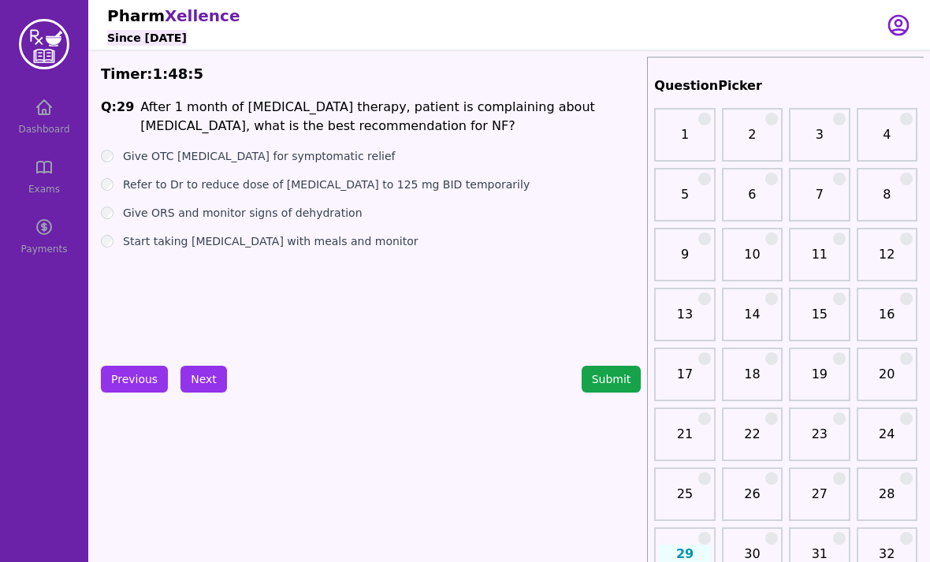
click at [343, 248] on label "Start taking [MEDICAL_DATA] with meals and monitor" at bounding box center [271, 241] width 296 height 16
click at [209, 383] on button "Next" at bounding box center [204, 379] width 47 height 27
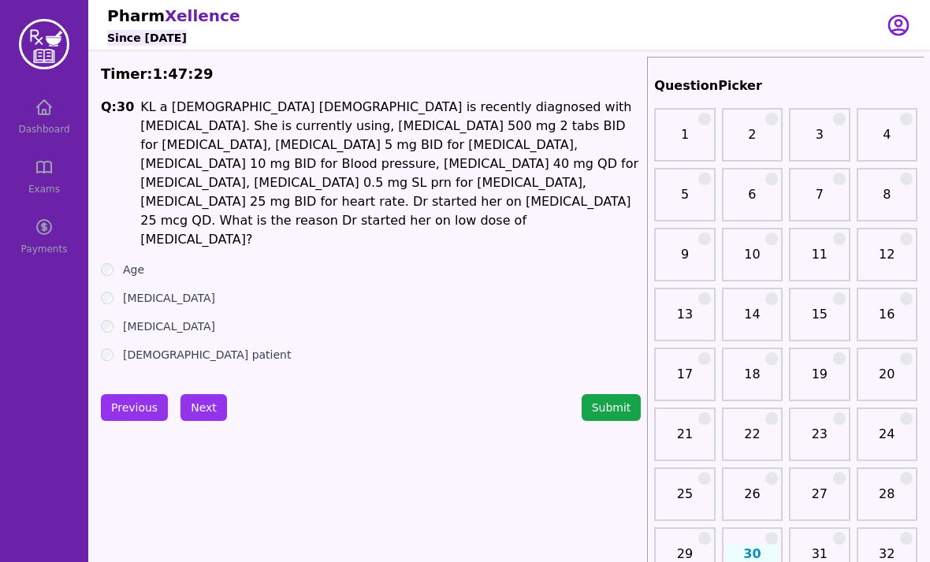
click at [207, 394] on button "Next" at bounding box center [204, 407] width 47 height 27
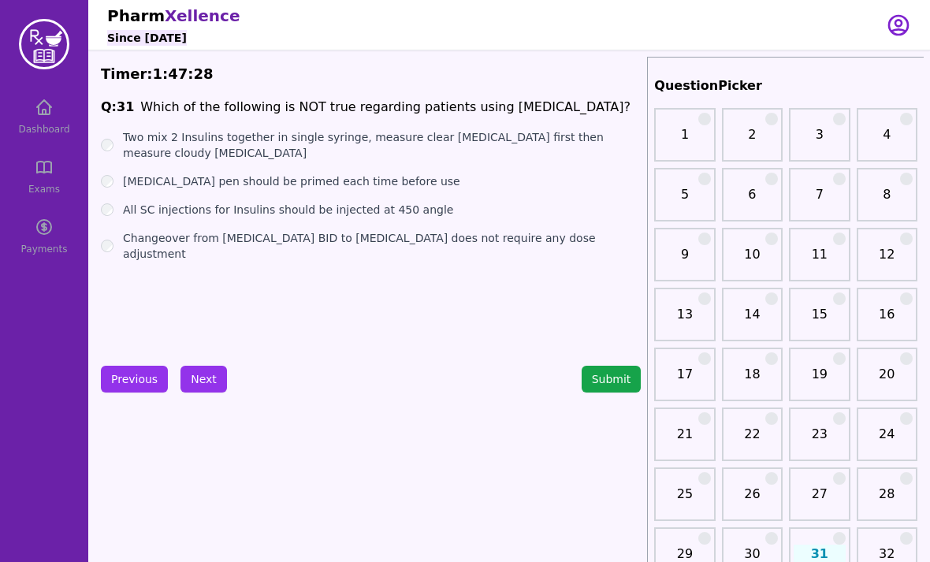
click at [599, 372] on button "Submit" at bounding box center [612, 379] width 60 height 27
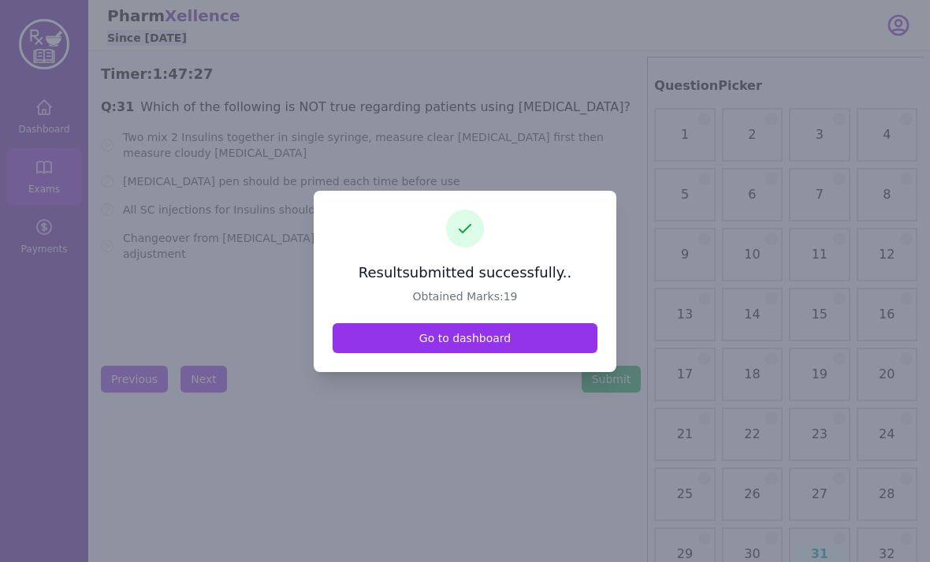
click at [553, 353] on link "Go to dashboard" at bounding box center [465, 338] width 265 height 30
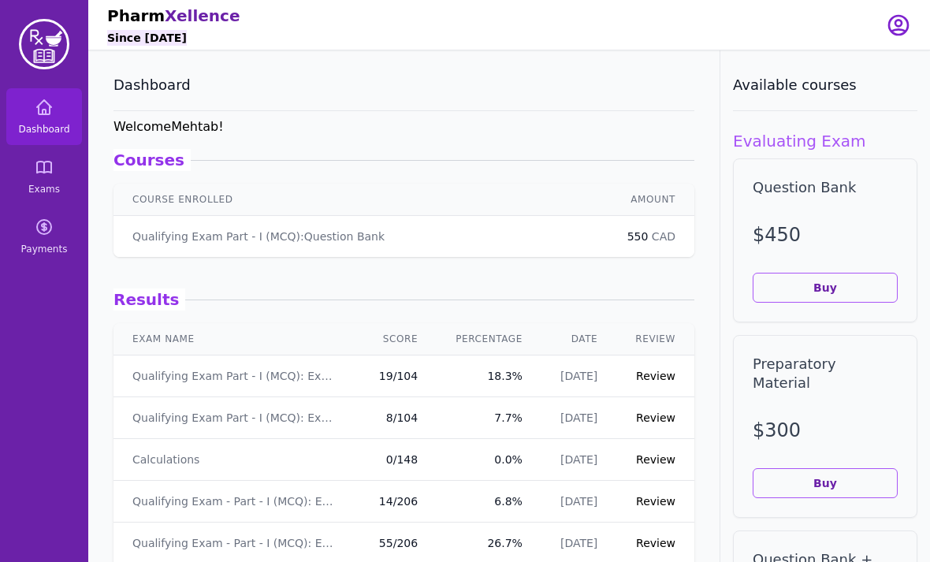
click at [651, 370] on link "Review" at bounding box center [655, 376] width 39 height 13
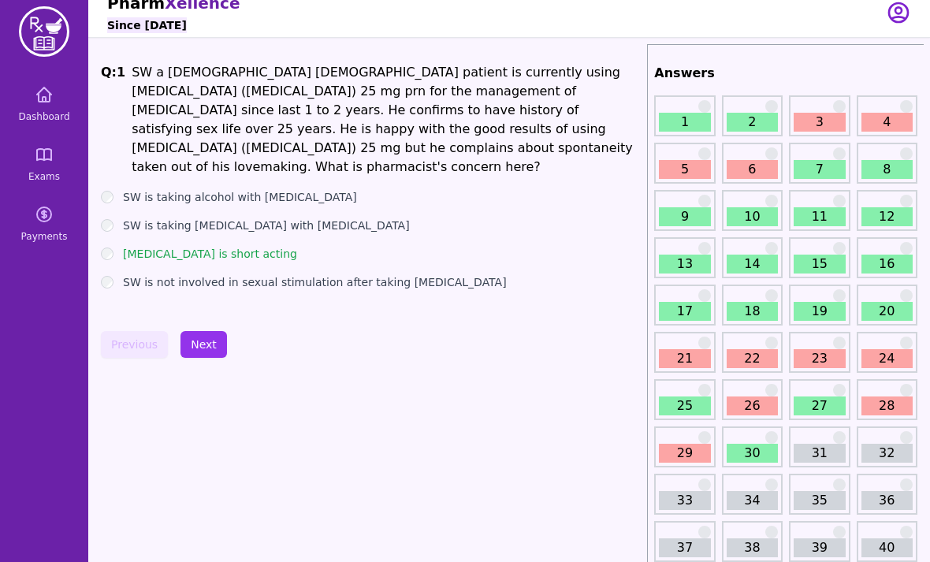
scroll to position [24, 0]
